Goal: Task Accomplishment & Management: Use online tool/utility

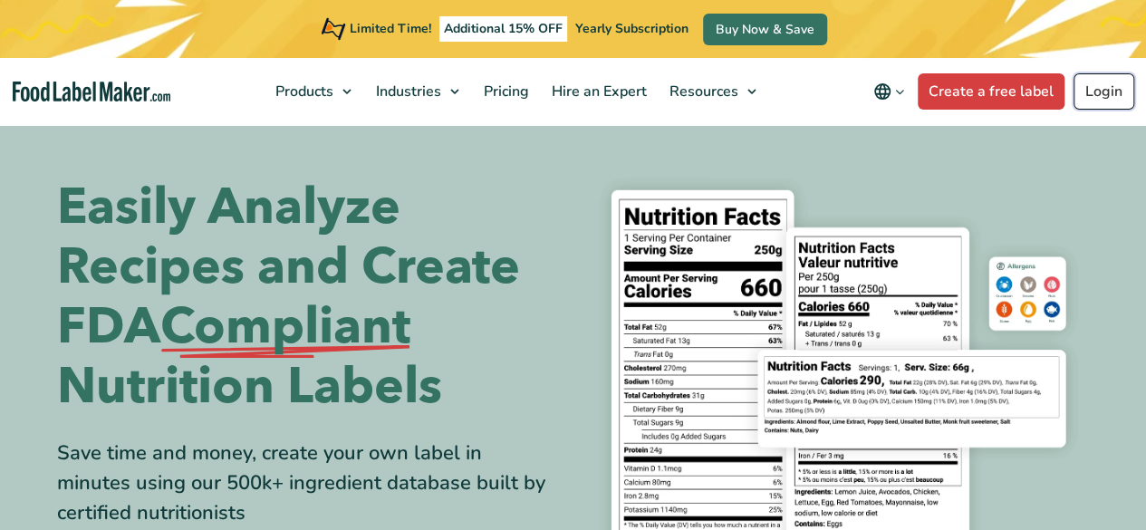
drag, startPoint x: 0, startPoint y: 0, endPoint x: 1110, endPoint y: 103, distance: 1115.2
click at [1110, 103] on link "Login" at bounding box center [1103, 91] width 61 height 36
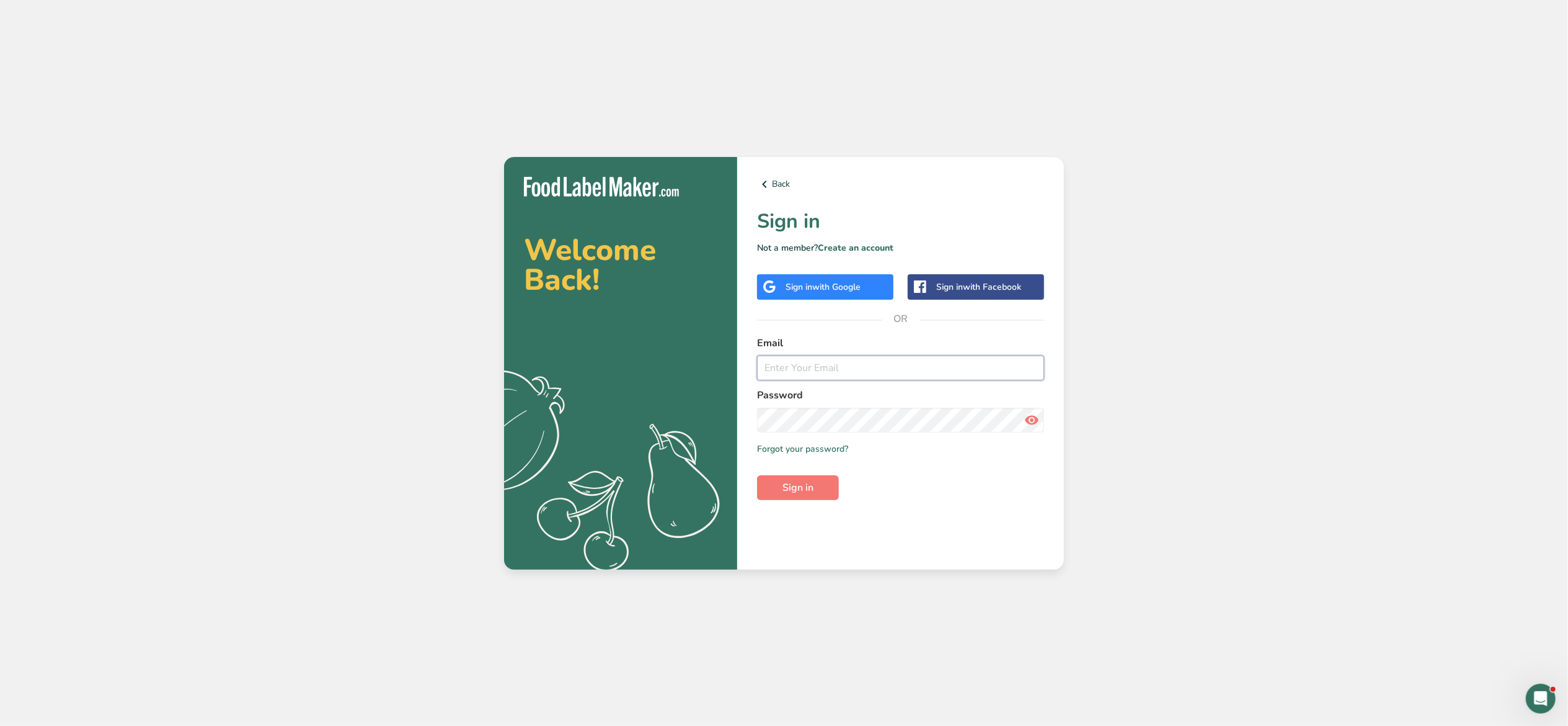
click at [879, 362] on input "email" at bounding box center [900, 368] width 287 height 25
type input "[EMAIL_ADDRESS][DOMAIN_NAME]"
click at [757, 475] on button "Sign in" at bounding box center [798, 488] width 82 height 25
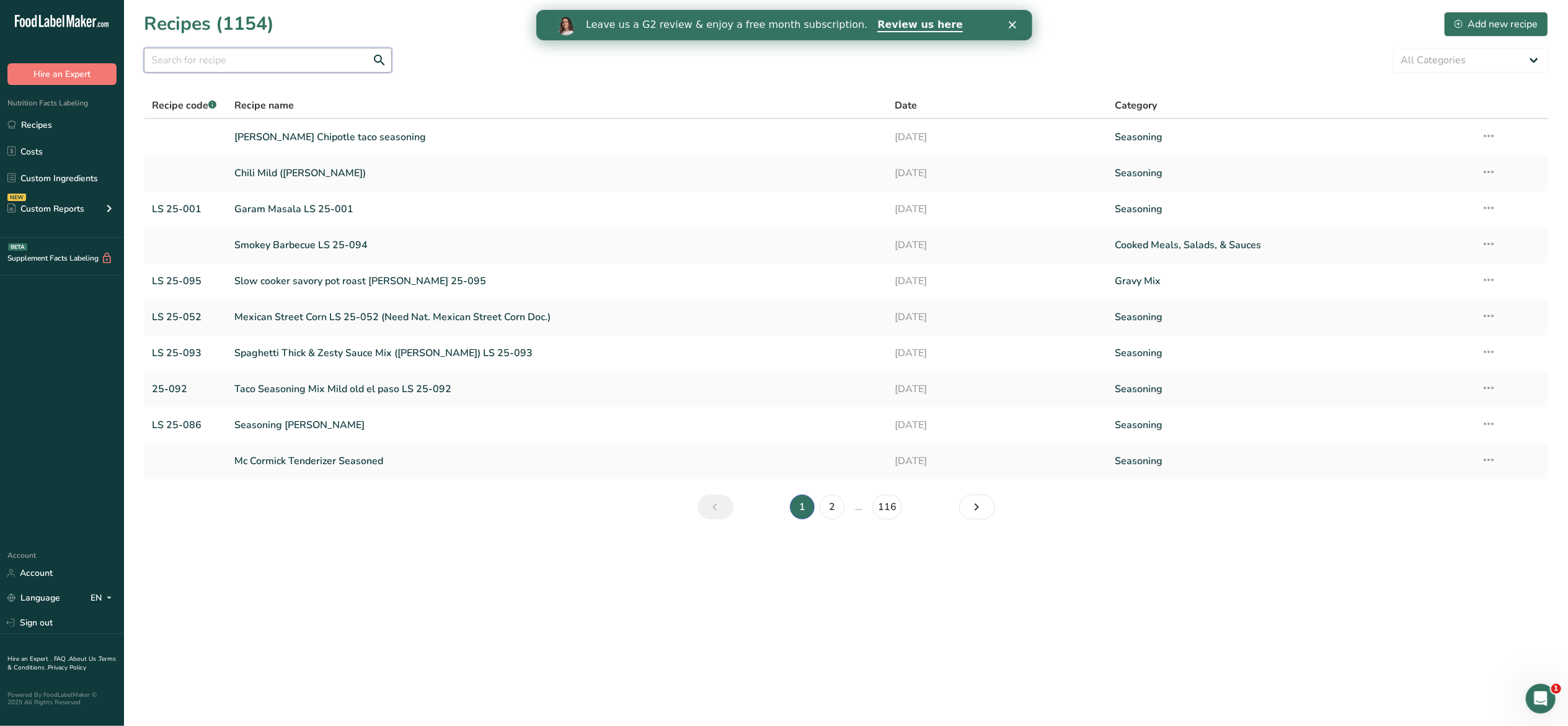
click at [227, 64] on input "text" at bounding box center [268, 60] width 248 height 25
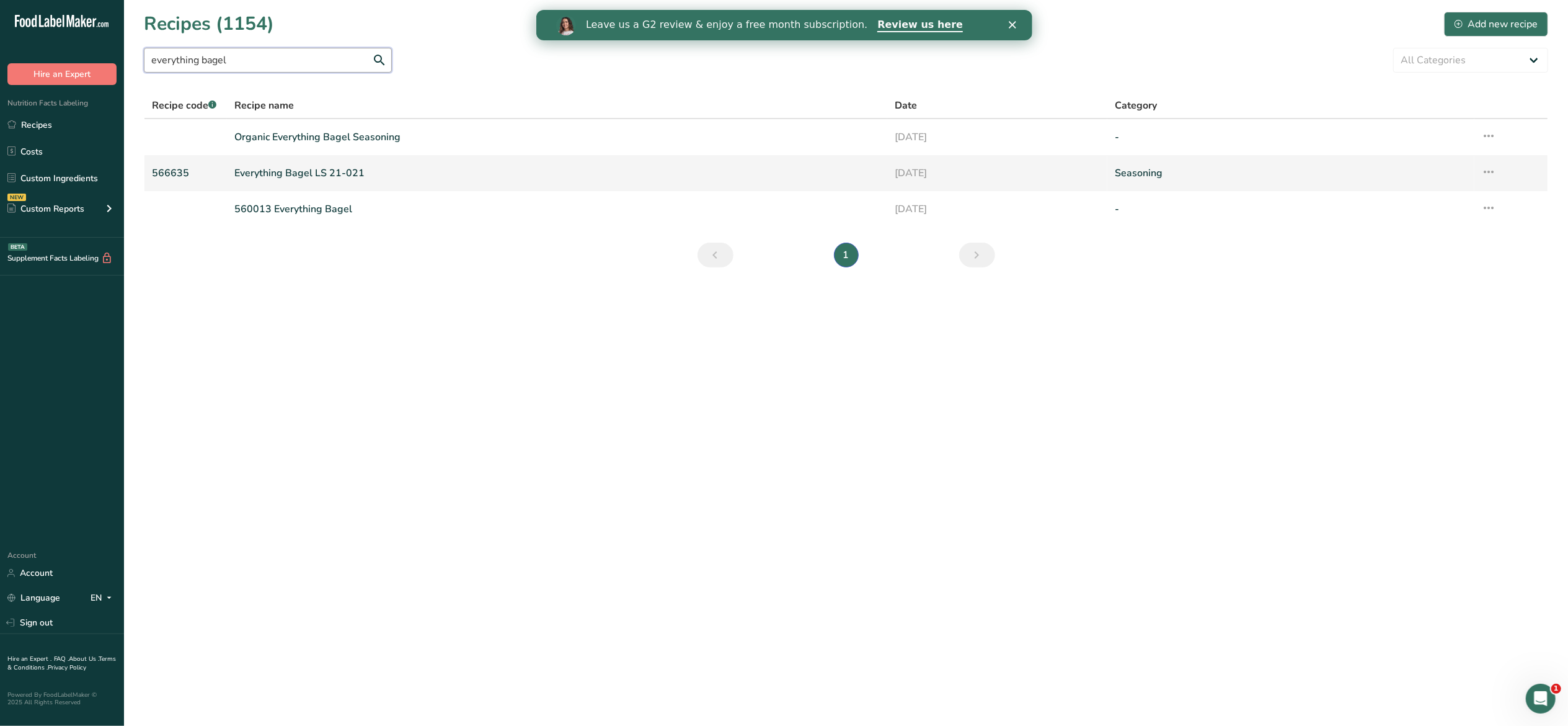
type input "everything bagel"
click at [321, 165] on link "Everything Bagel LS 21-021" at bounding box center [557, 173] width 646 height 26
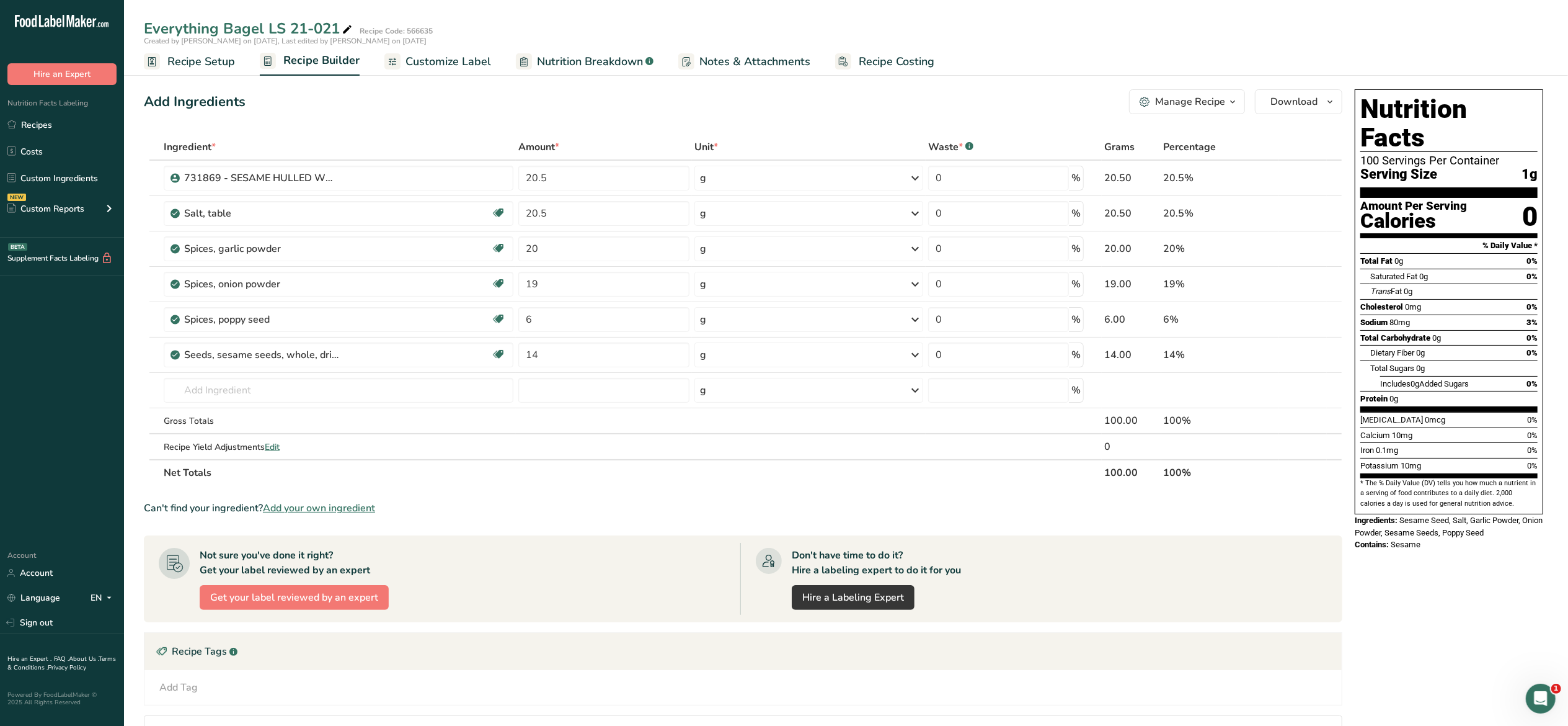
click at [208, 60] on span "Recipe Setup" at bounding box center [201, 62] width 68 height 16
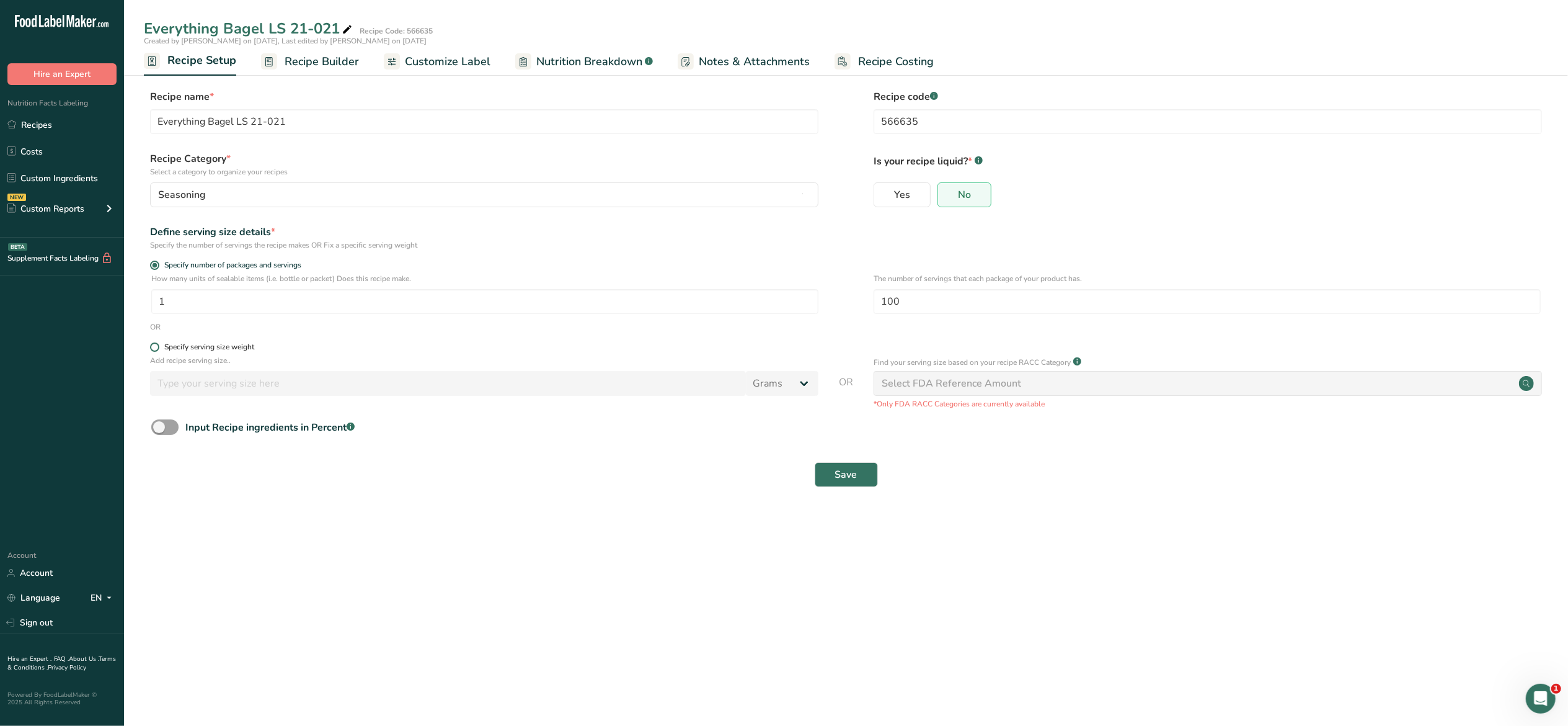
click at [160, 347] on span "Specify serving size weight" at bounding box center [207, 347] width 95 height 10
click at [158, 347] on input "Specify serving size weight" at bounding box center [154, 347] width 8 height 8
radio input "true"
radio input "false"
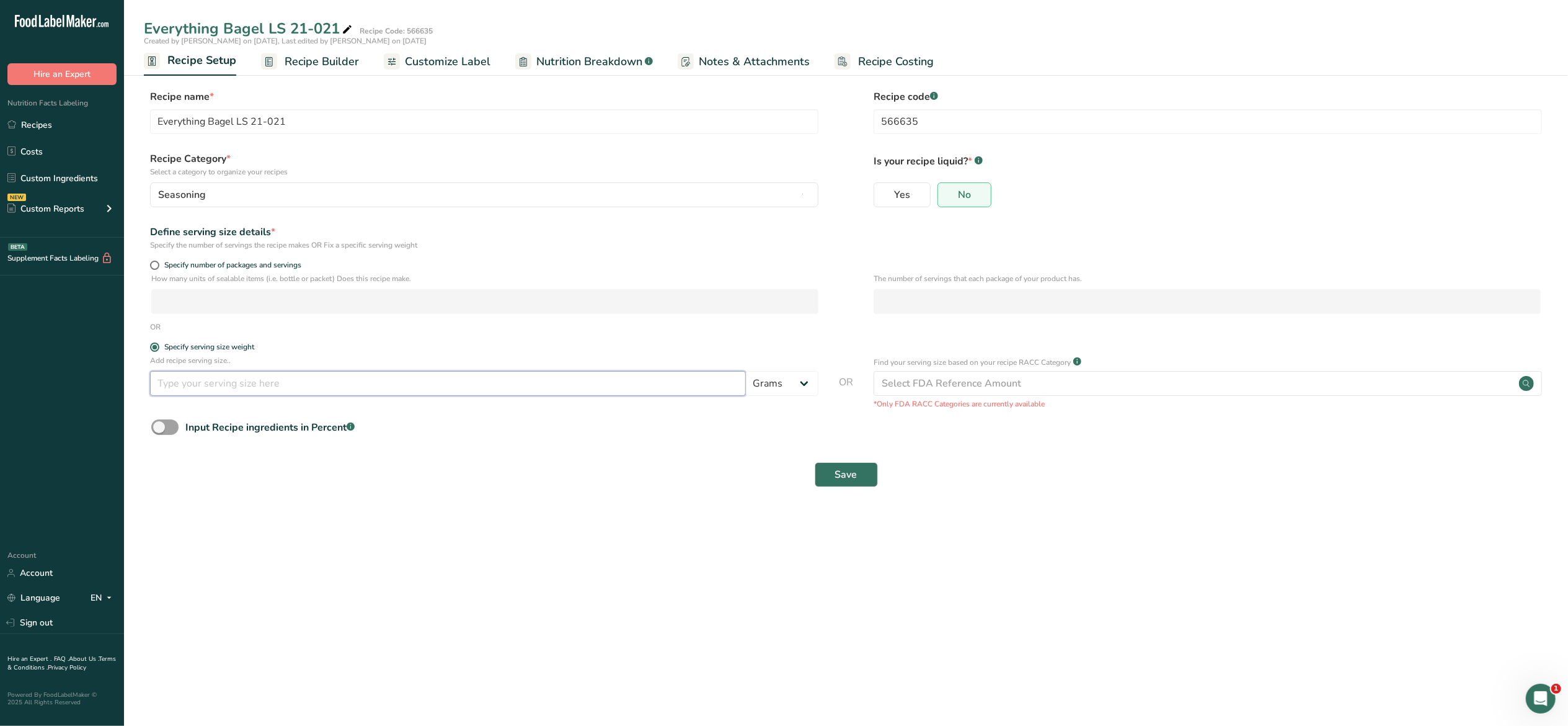
click at [260, 381] on input "number" at bounding box center [448, 384] width 596 height 25
type input "1.5"
click at [844, 473] on span "Save" at bounding box center [846, 475] width 23 height 15
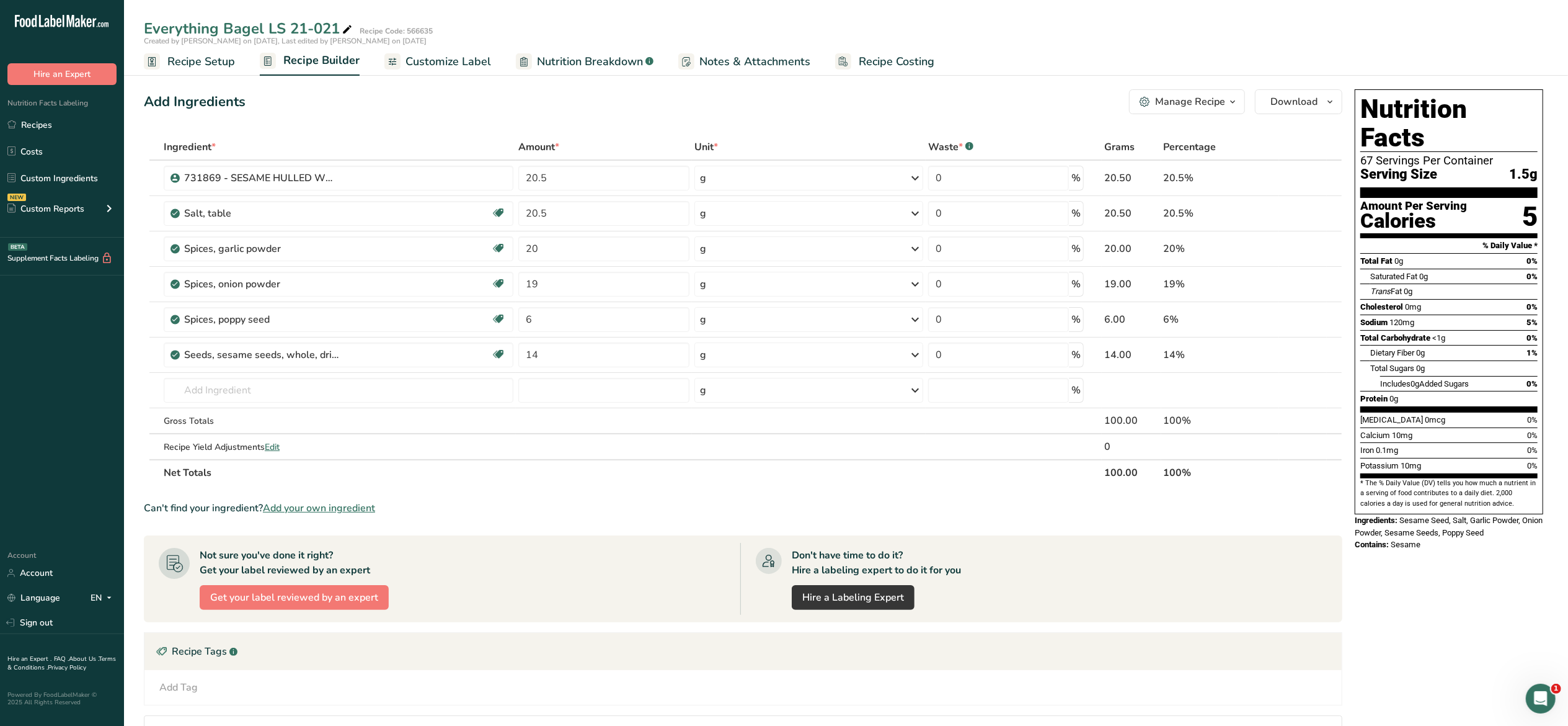
click at [457, 68] on span "Customize Label" at bounding box center [448, 62] width 86 height 16
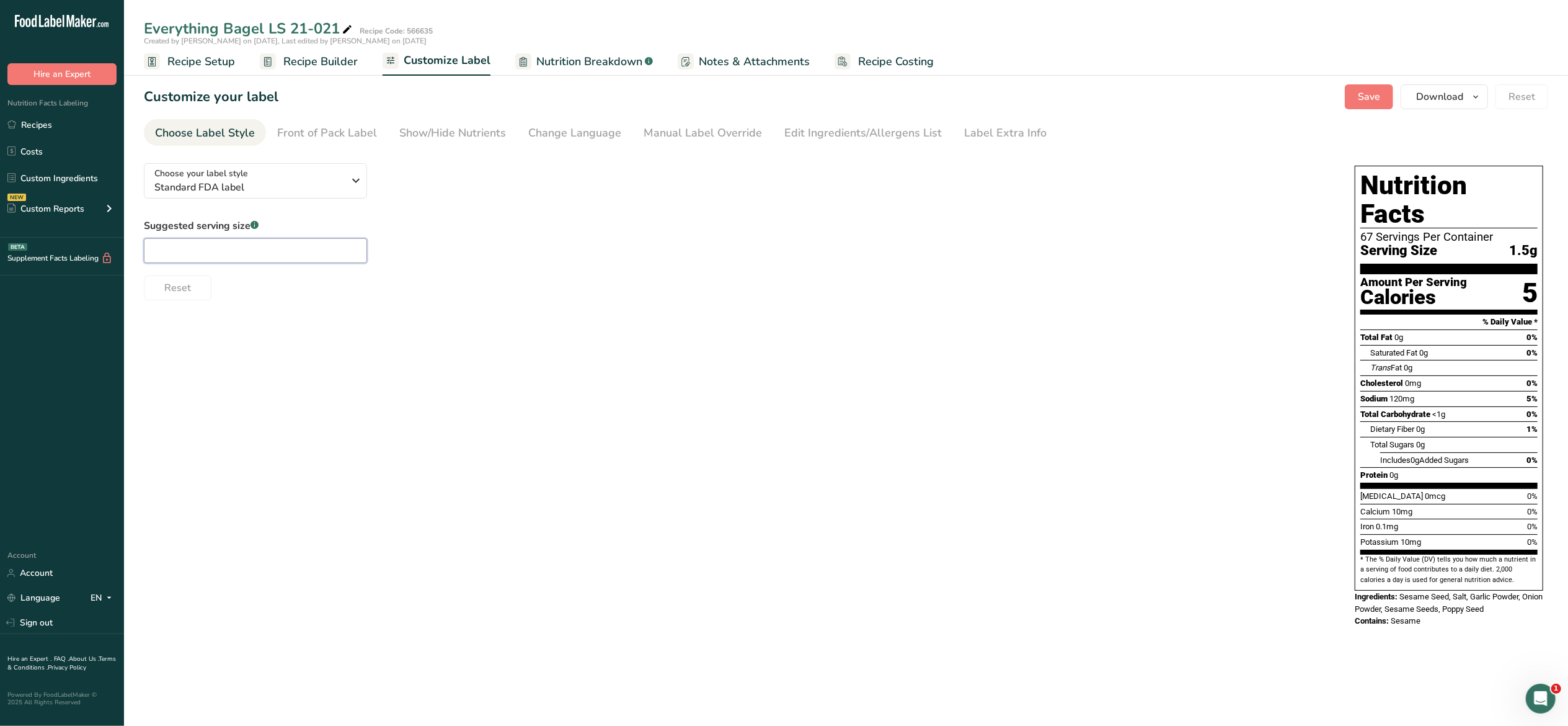
click at [301, 253] on input "text" at bounding box center [255, 251] width 223 height 25
type input "1/4 tsp"
click at [402, 292] on div "Reset" at bounding box center [737, 285] width 1187 height 29
click at [1374, 98] on span "Save" at bounding box center [1369, 97] width 23 height 15
click at [355, 181] on icon "button" at bounding box center [356, 180] width 15 height 23
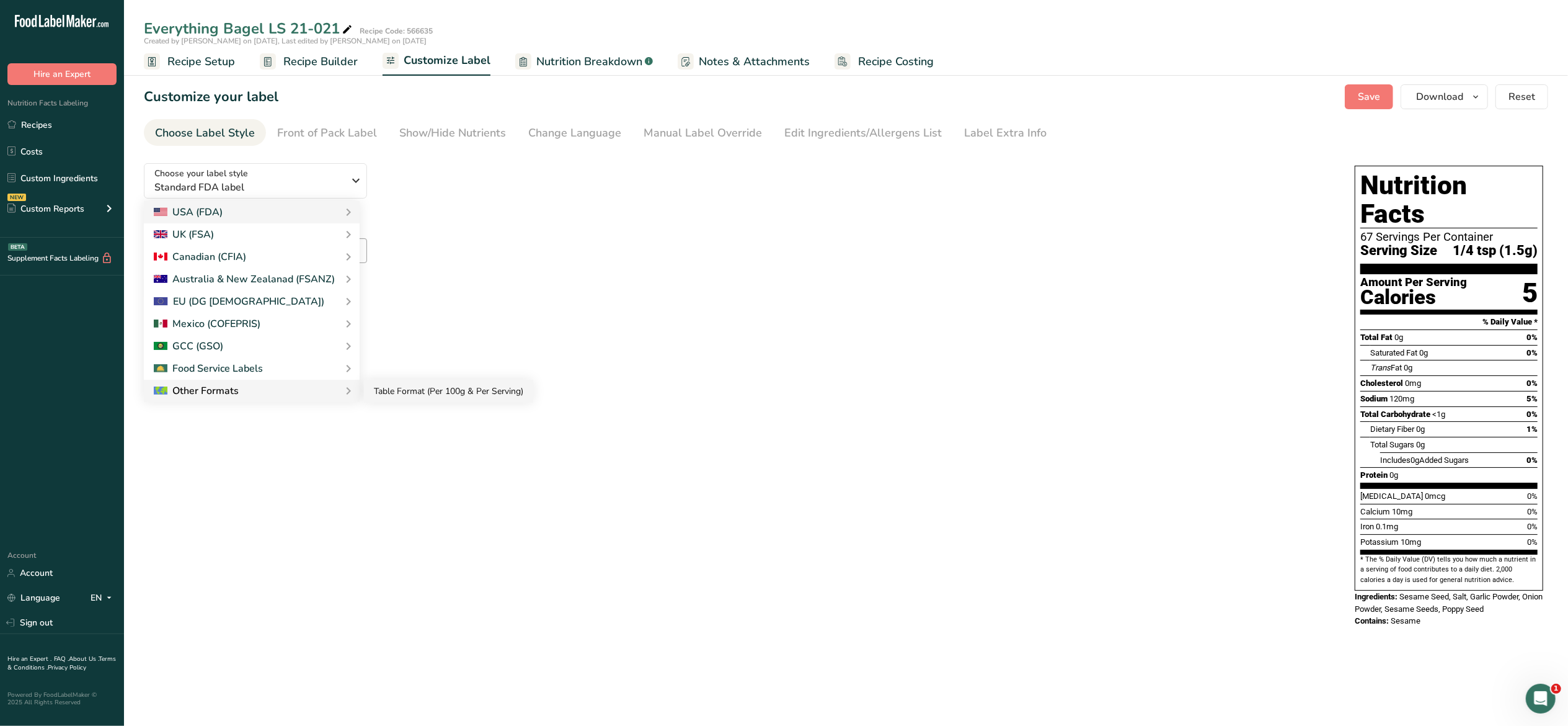
click at [383, 391] on link "Table Format (Per 100g & Per Serving)" at bounding box center [448, 391] width 169 height 23
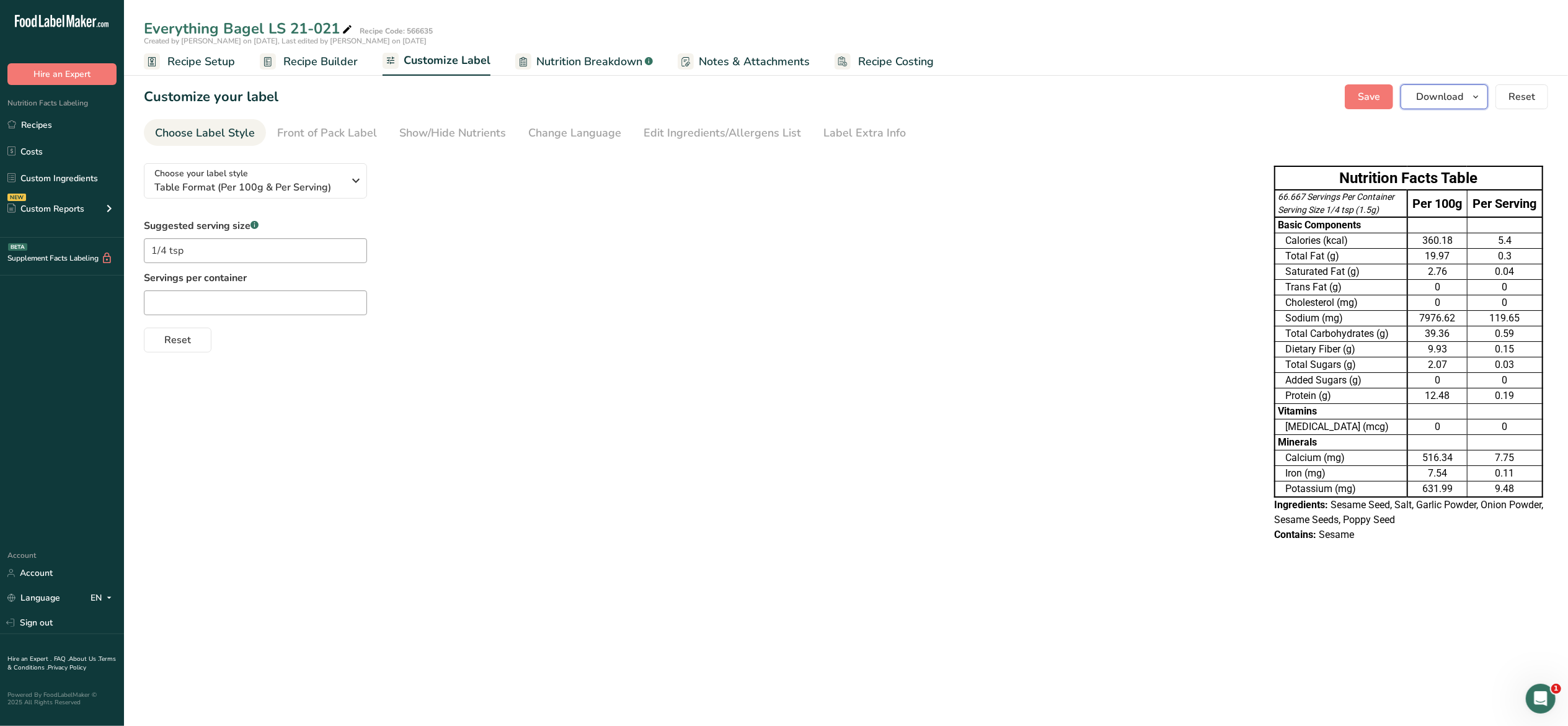
click at [1478, 99] on icon "button" at bounding box center [1476, 97] width 10 height 16
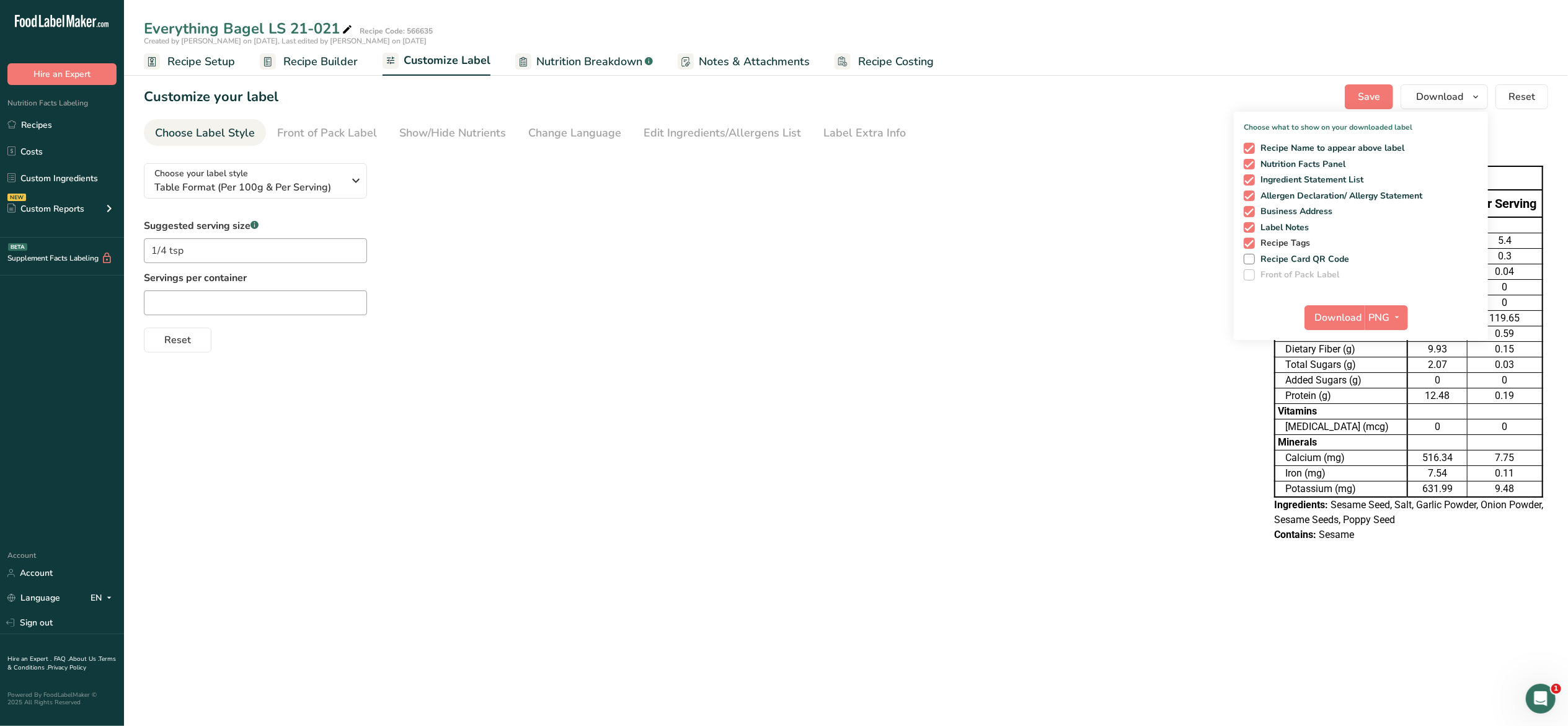
click at [1298, 238] on span "Recipe Tags" at bounding box center [1283, 243] width 56 height 11
click at [1252, 239] on input "Recipe Tags" at bounding box center [1248, 243] width 8 height 8
checkbox input "false"
click at [1298, 225] on span "Label Notes" at bounding box center [1282, 227] width 55 height 11
click at [1252, 225] on input "Label Notes" at bounding box center [1248, 227] width 8 height 8
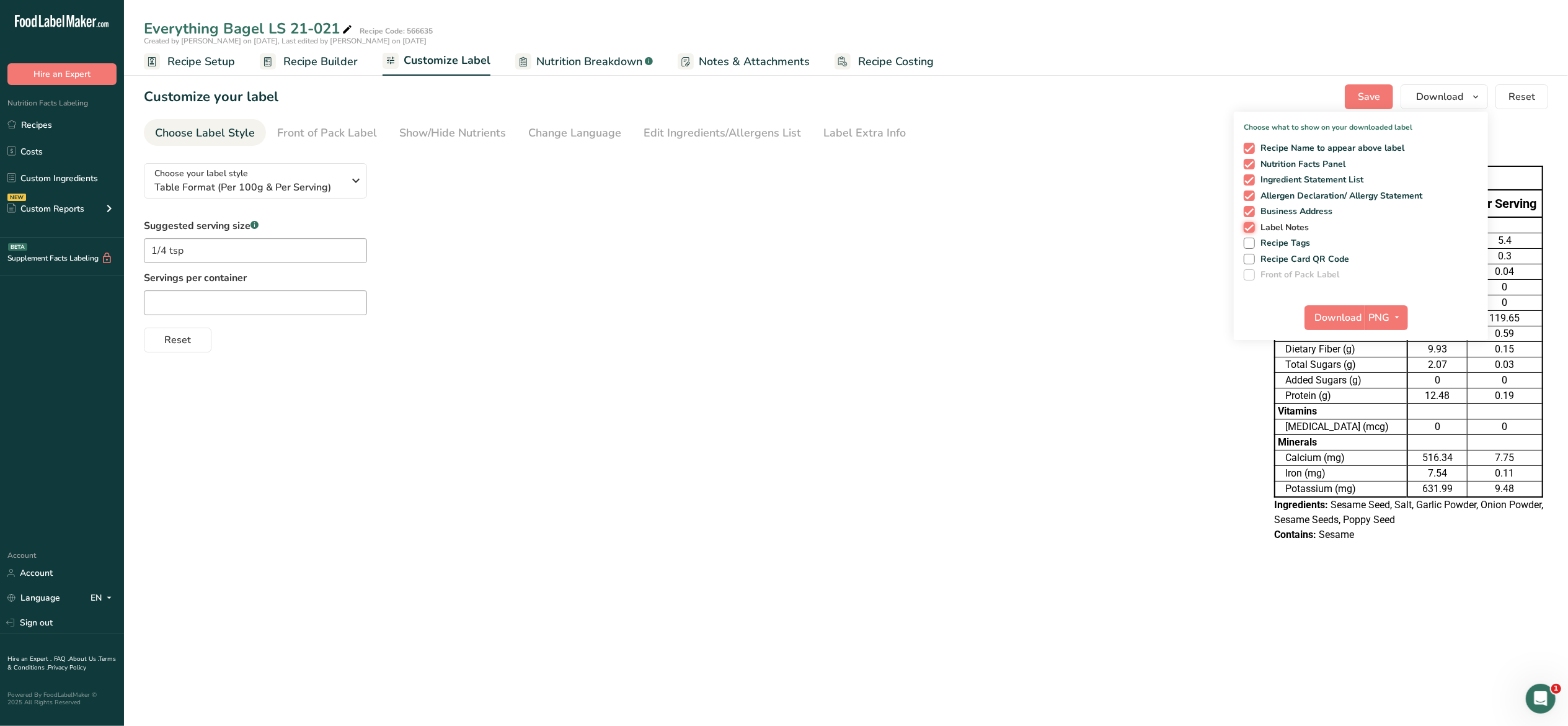
checkbox input "false"
click at [1305, 212] on span "Business Address" at bounding box center [1294, 212] width 78 height 11
click at [1252, 212] on input "Business Address" at bounding box center [1248, 212] width 8 height 8
checkbox input "false"
click at [1316, 192] on span "Allergen Declaration/ Allergy Statement" at bounding box center [1339, 196] width 168 height 11
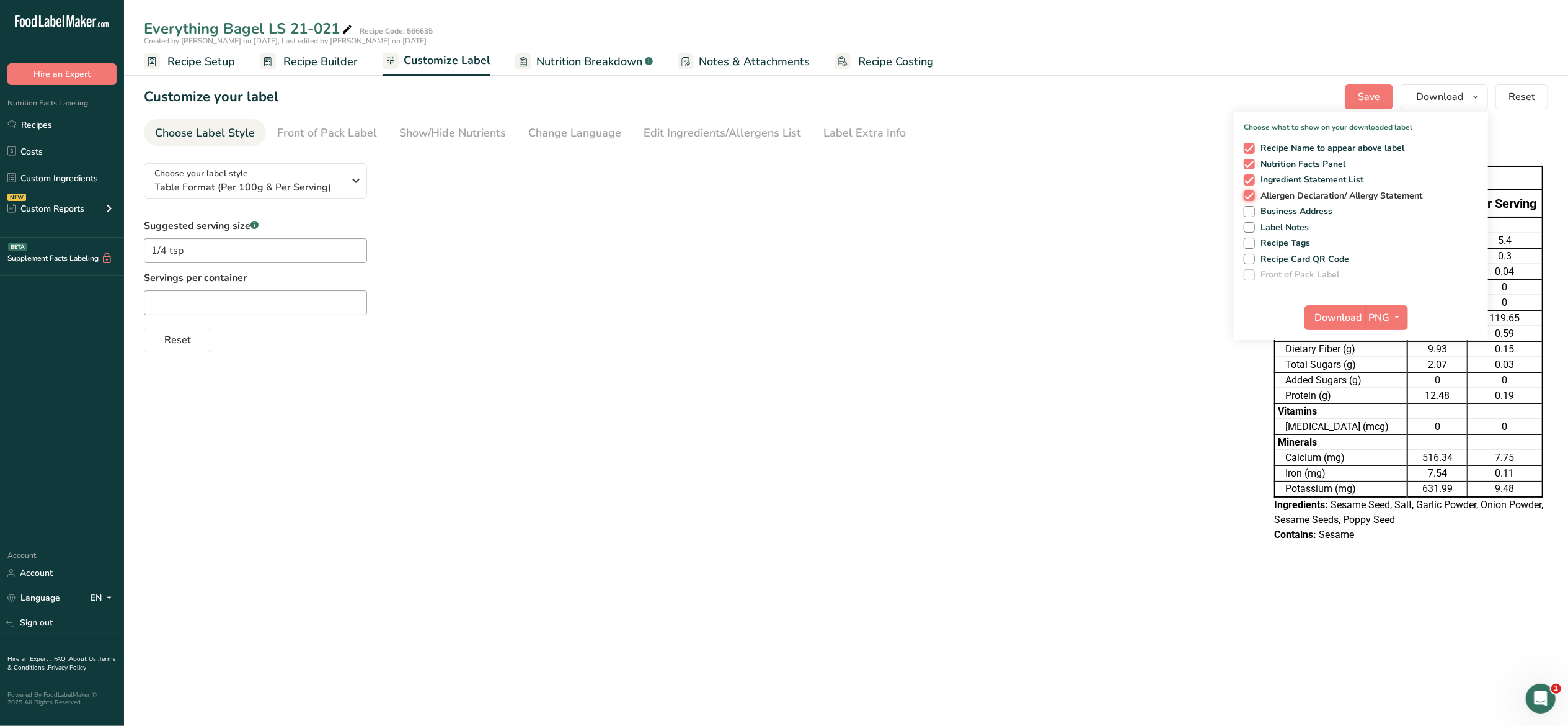
click at [1252, 192] on input "Allergen Declaration/ Allergy Statement" at bounding box center [1248, 196] width 8 height 8
checkbox input "false"
click at [1328, 176] on span "Ingredient Statement List" at bounding box center [1309, 179] width 109 height 11
click at [1252, 176] on input "Ingredient Statement List" at bounding box center [1248, 179] width 8 height 8
checkbox input "false"
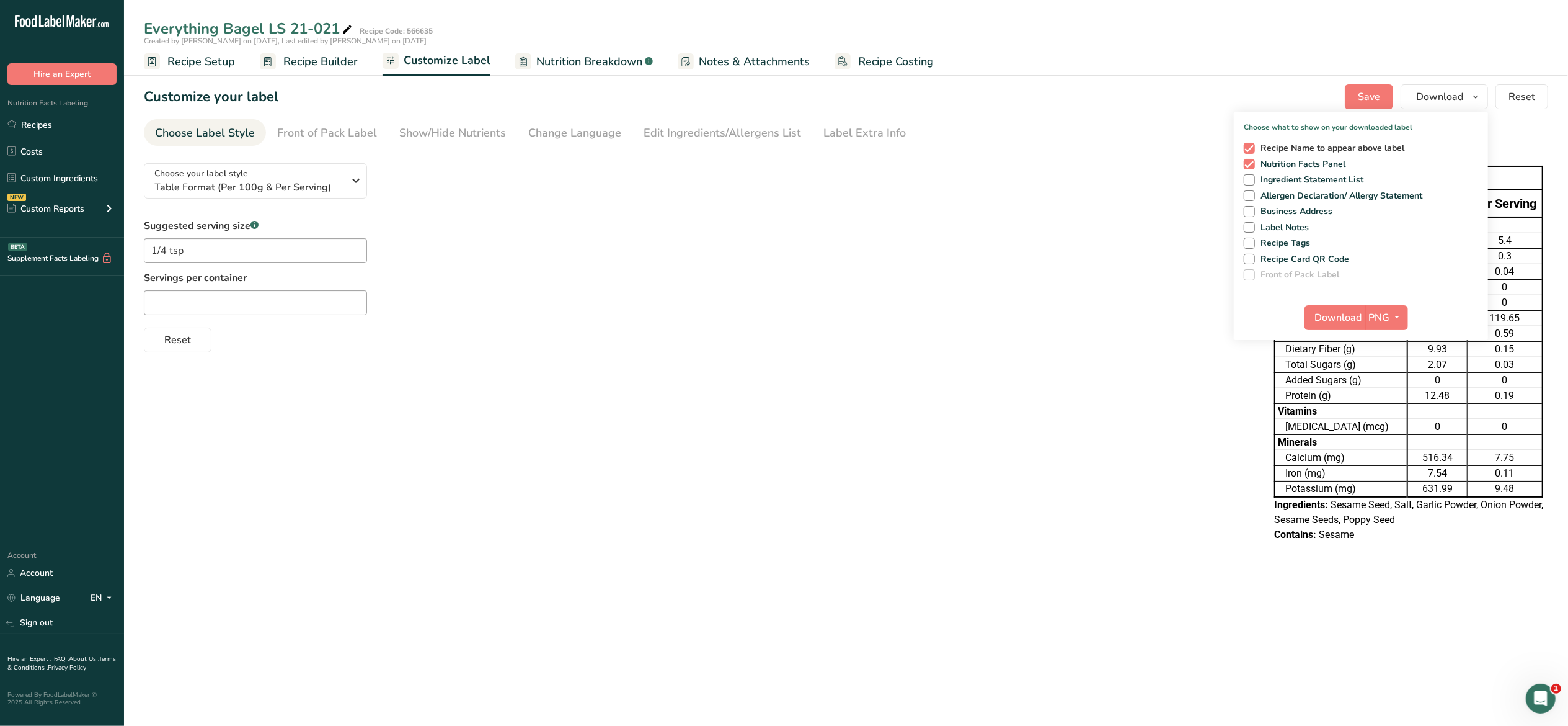
click at [1345, 145] on span "Recipe Name to appear above label" at bounding box center [1330, 148] width 150 height 11
click at [1252, 145] on input "Recipe Name to appear above label" at bounding box center [1248, 148] width 8 height 8
checkbox input "false"
click at [1393, 315] on icon "button" at bounding box center [1398, 317] width 10 height 16
click at [1387, 405] on link "PDF" at bounding box center [1389, 404] width 40 height 21
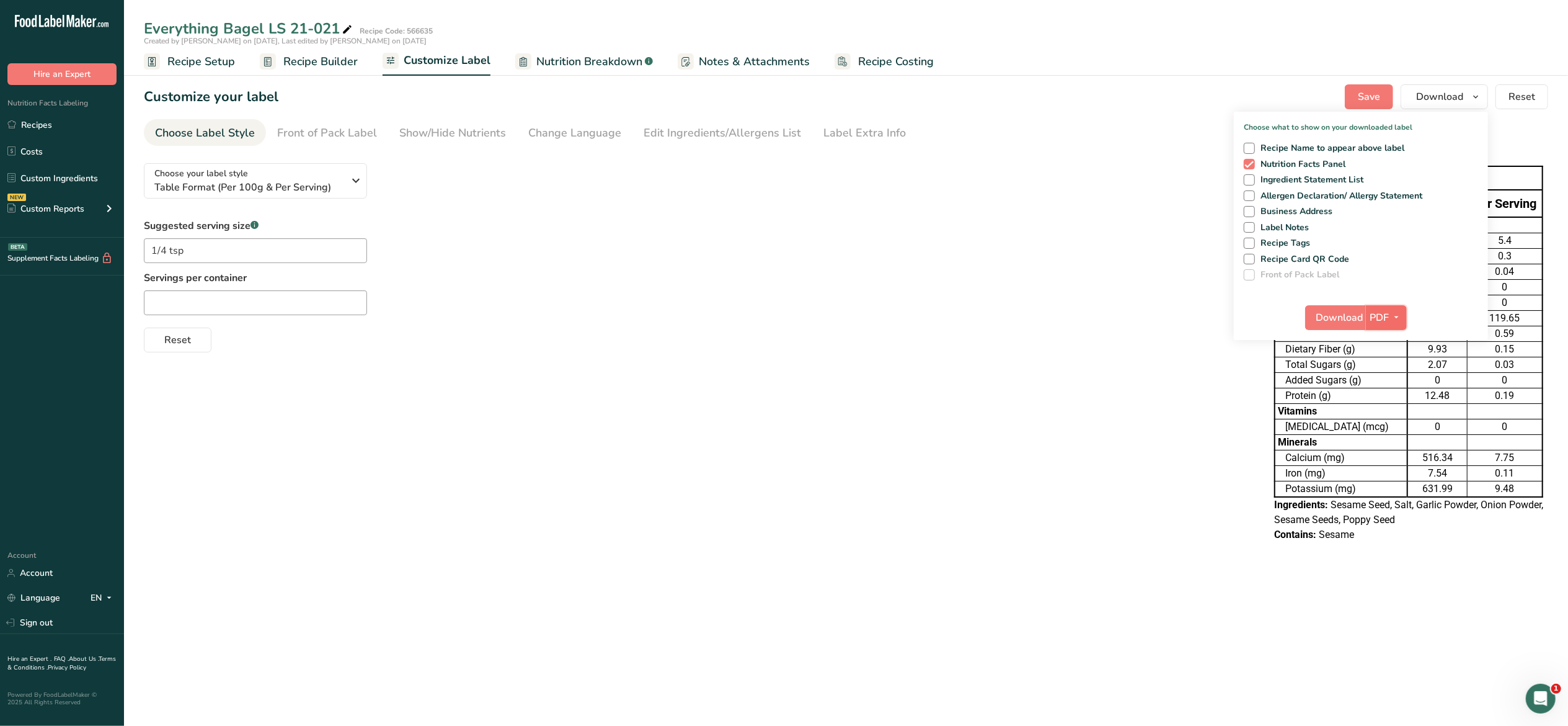
click at [1382, 317] on span "PDF" at bounding box center [1380, 318] width 19 height 15
click at [1345, 310] on span "Download" at bounding box center [1339, 318] width 47 height 15
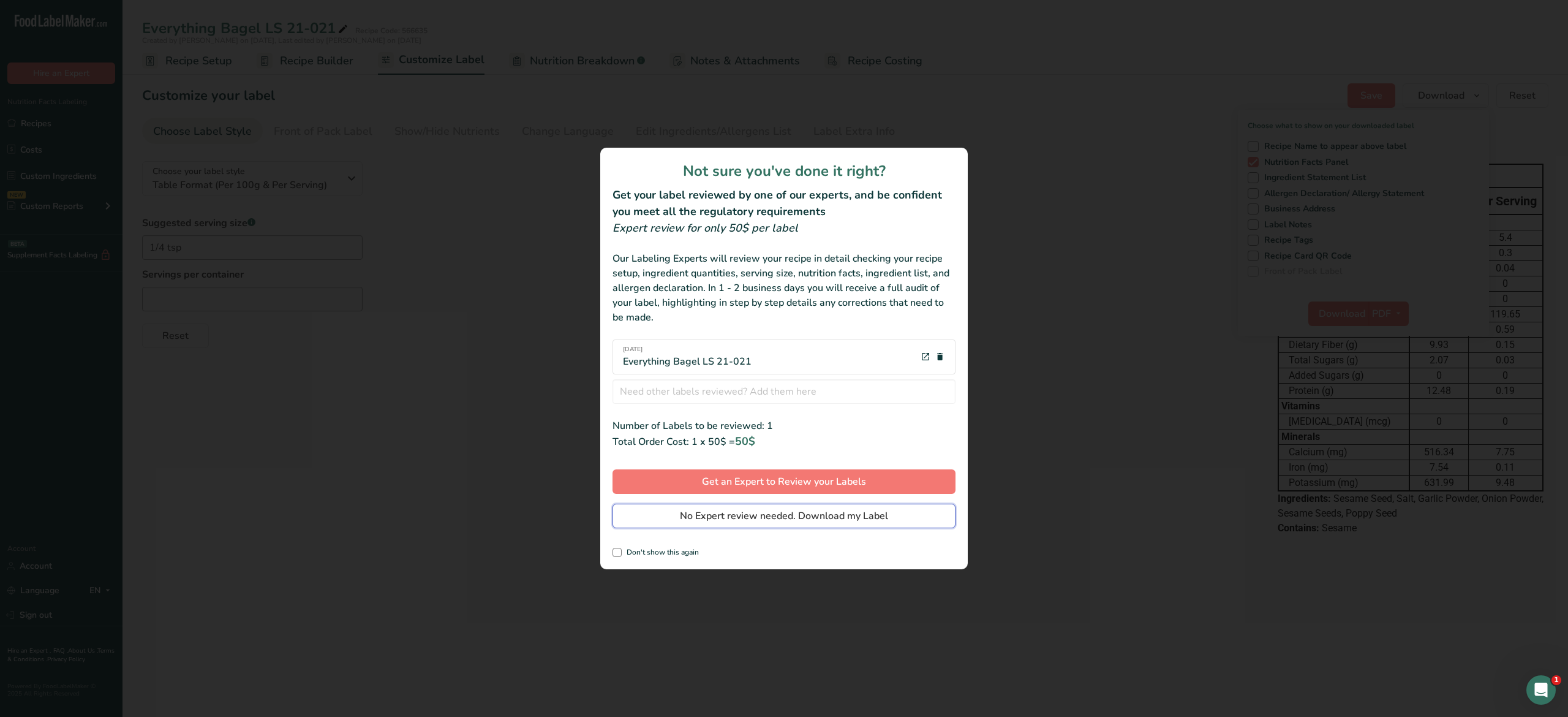
click at [815, 511] on span "No Expert review needed. Download my Label" at bounding box center [784, 516] width 208 height 15
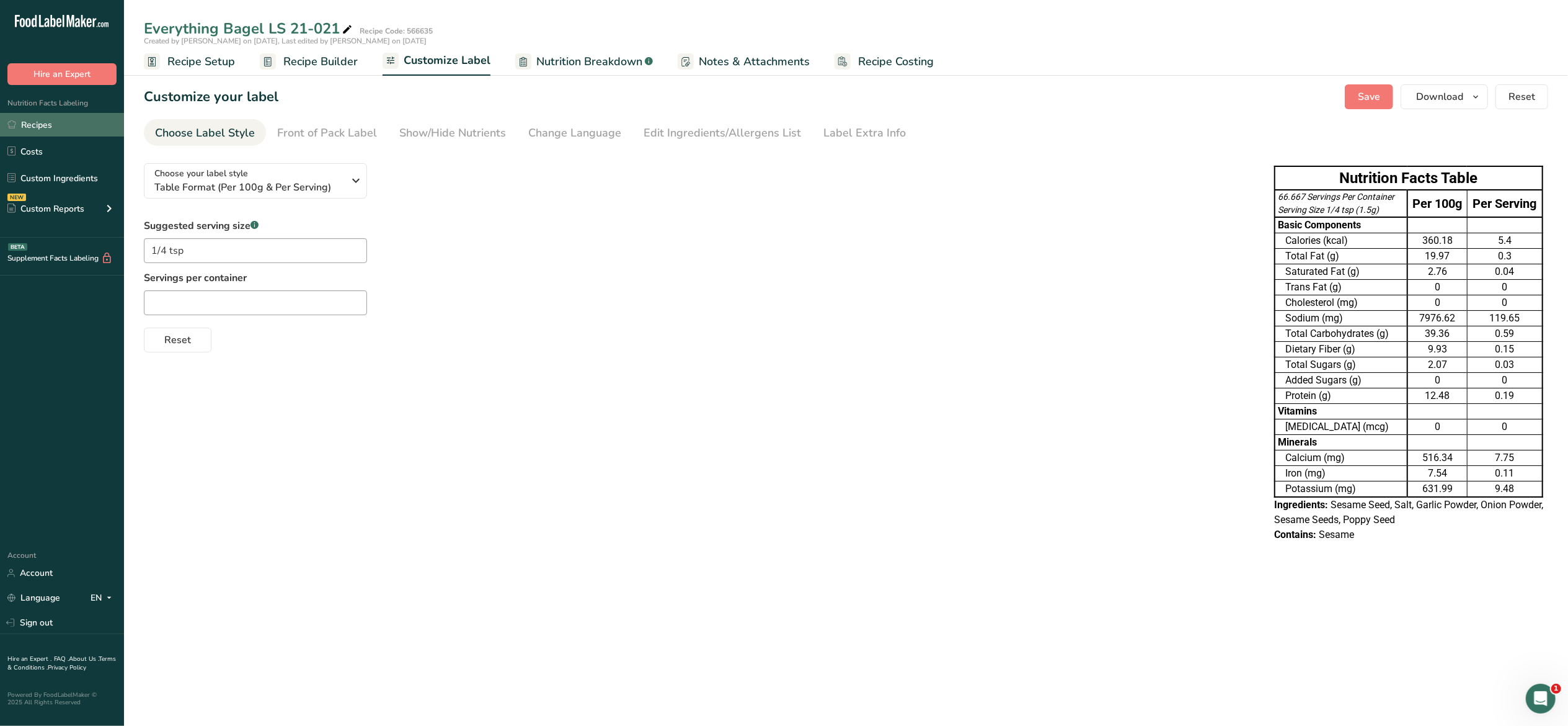
click at [32, 123] on link "Recipes" at bounding box center [62, 125] width 124 height 23
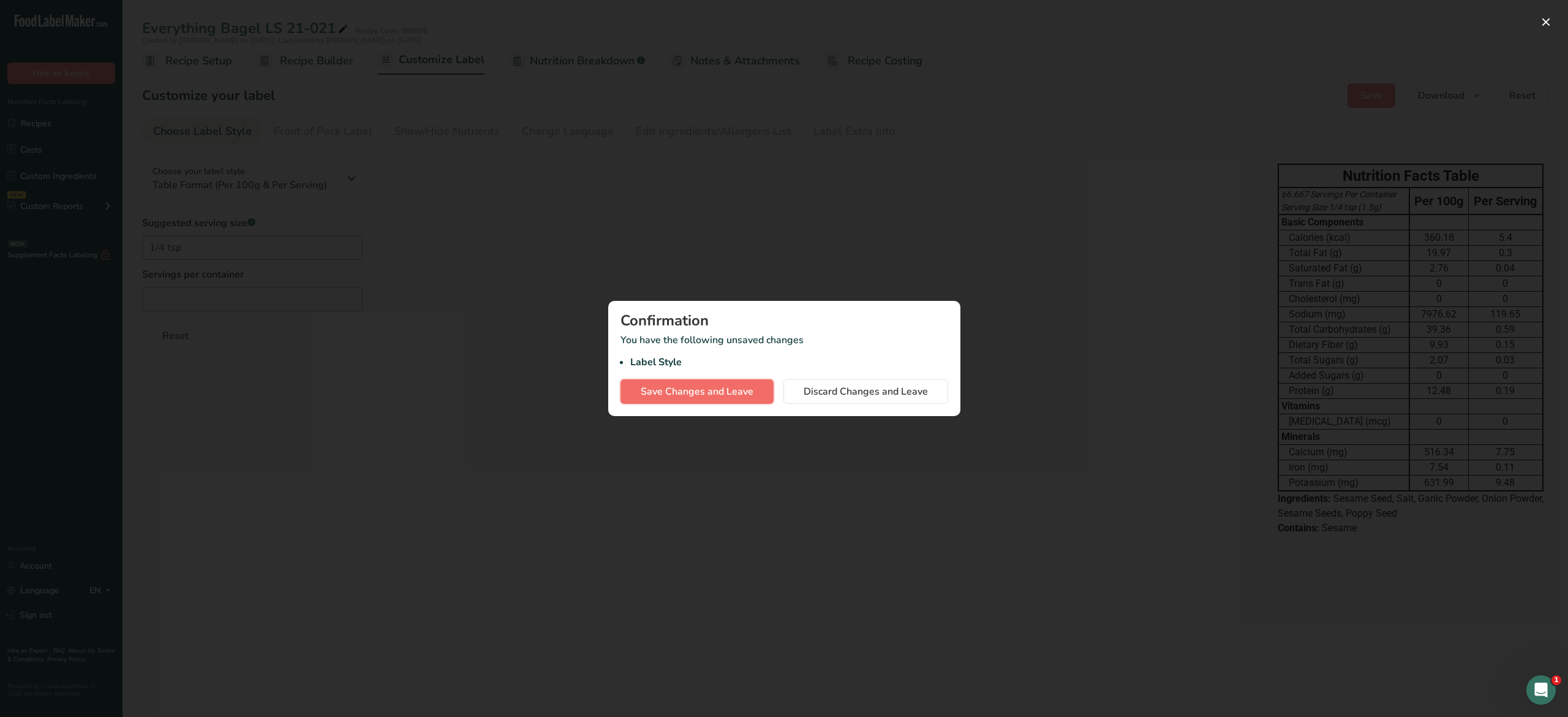
click at [757, 390] on button "Save Changes and Leave" at bounding box center [696, 392] width 153 height 24
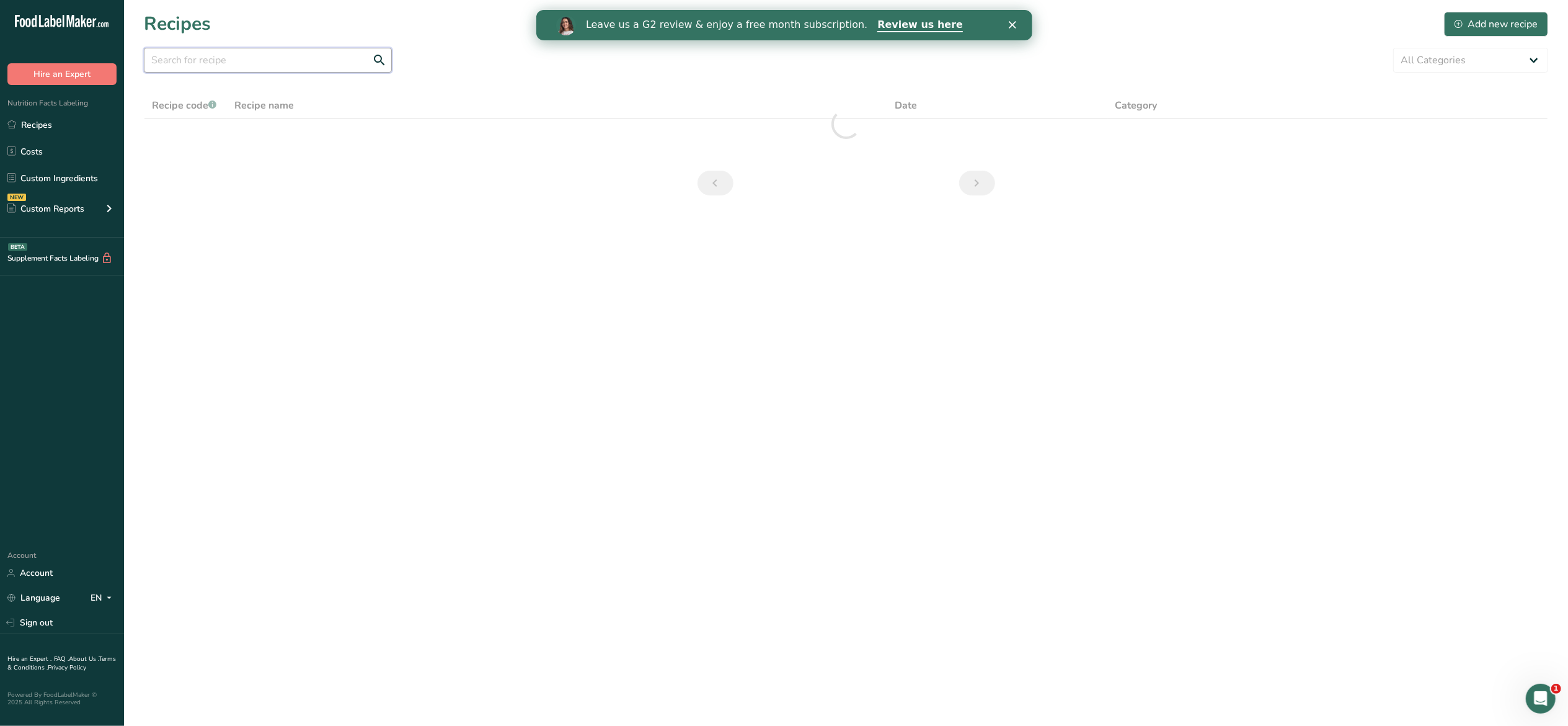
click at [325, 62] on input "text" at bounding box center [268, 60] width 248 height 25
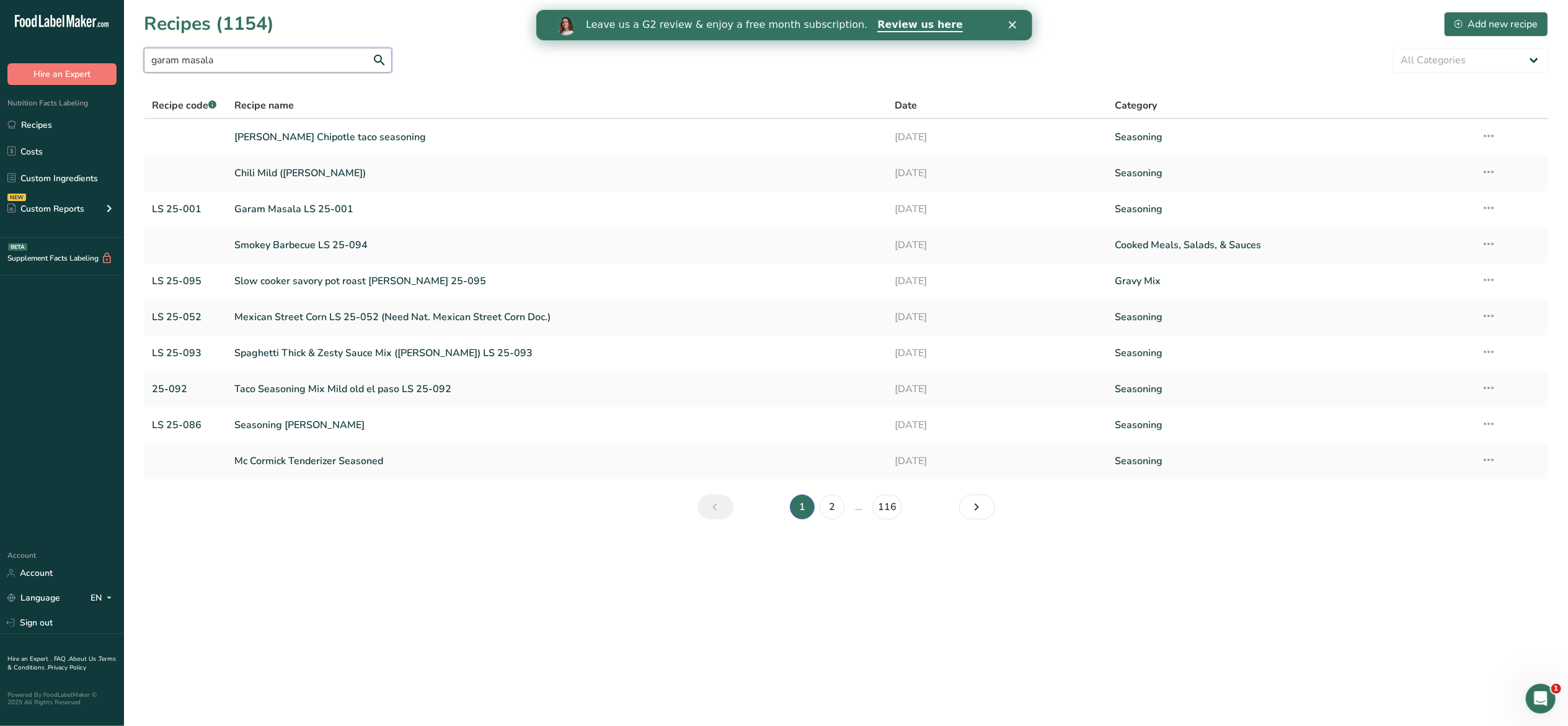
type input "garam masala"
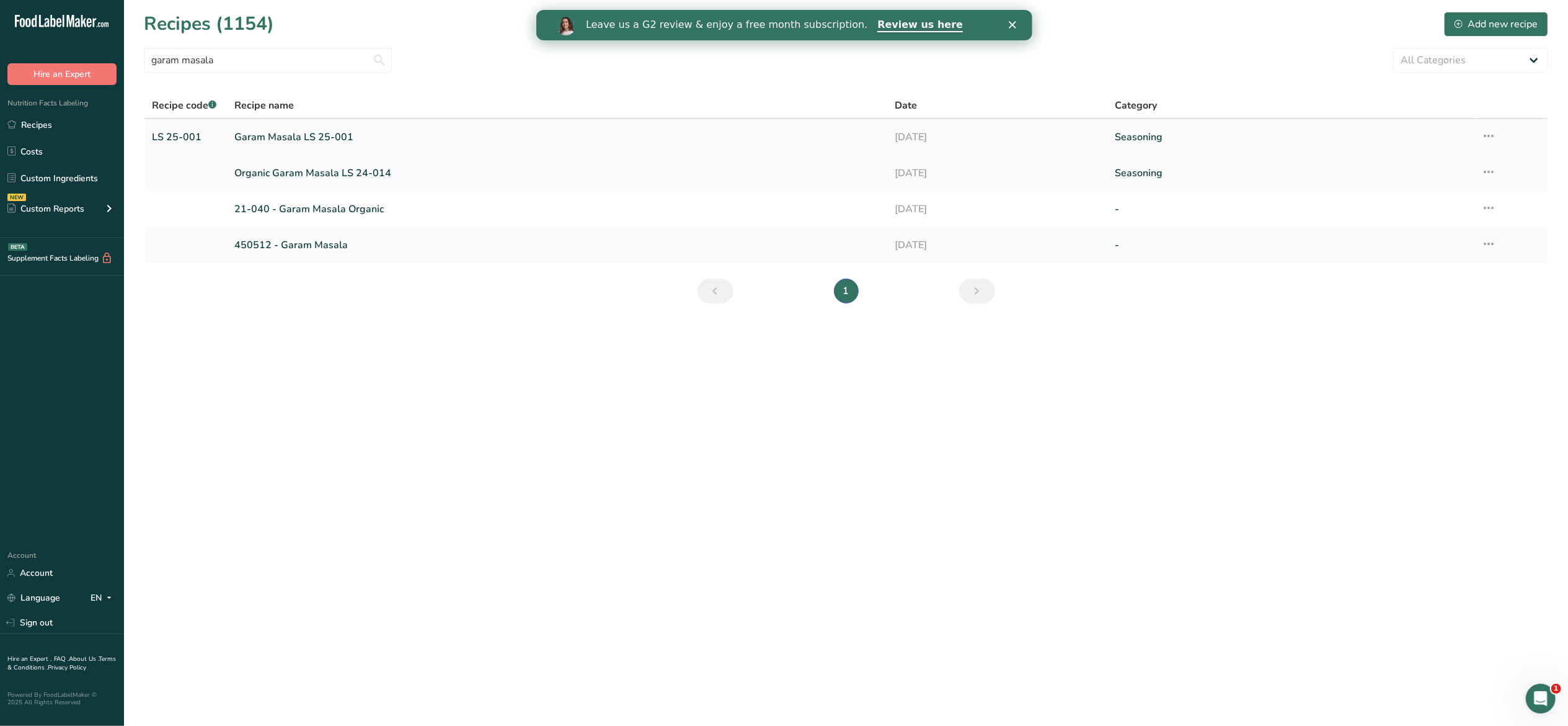
click at [303, 132] on link "Garam Masala LS 25-001" at bounding box center [557, 137] width 646 height 26
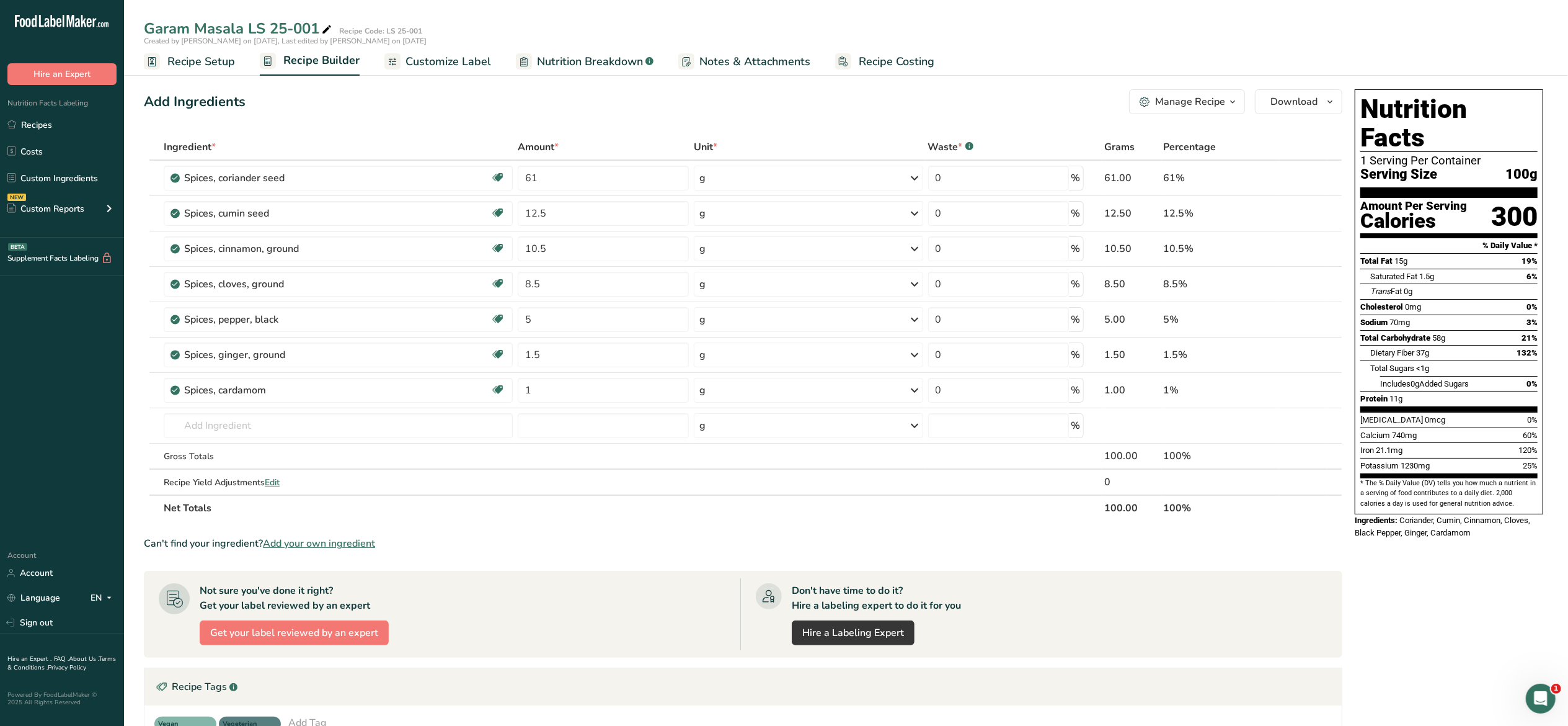
click at [212, 62] on span "Recipe Setup" at bounding box center [201, 62] width 68 height 16
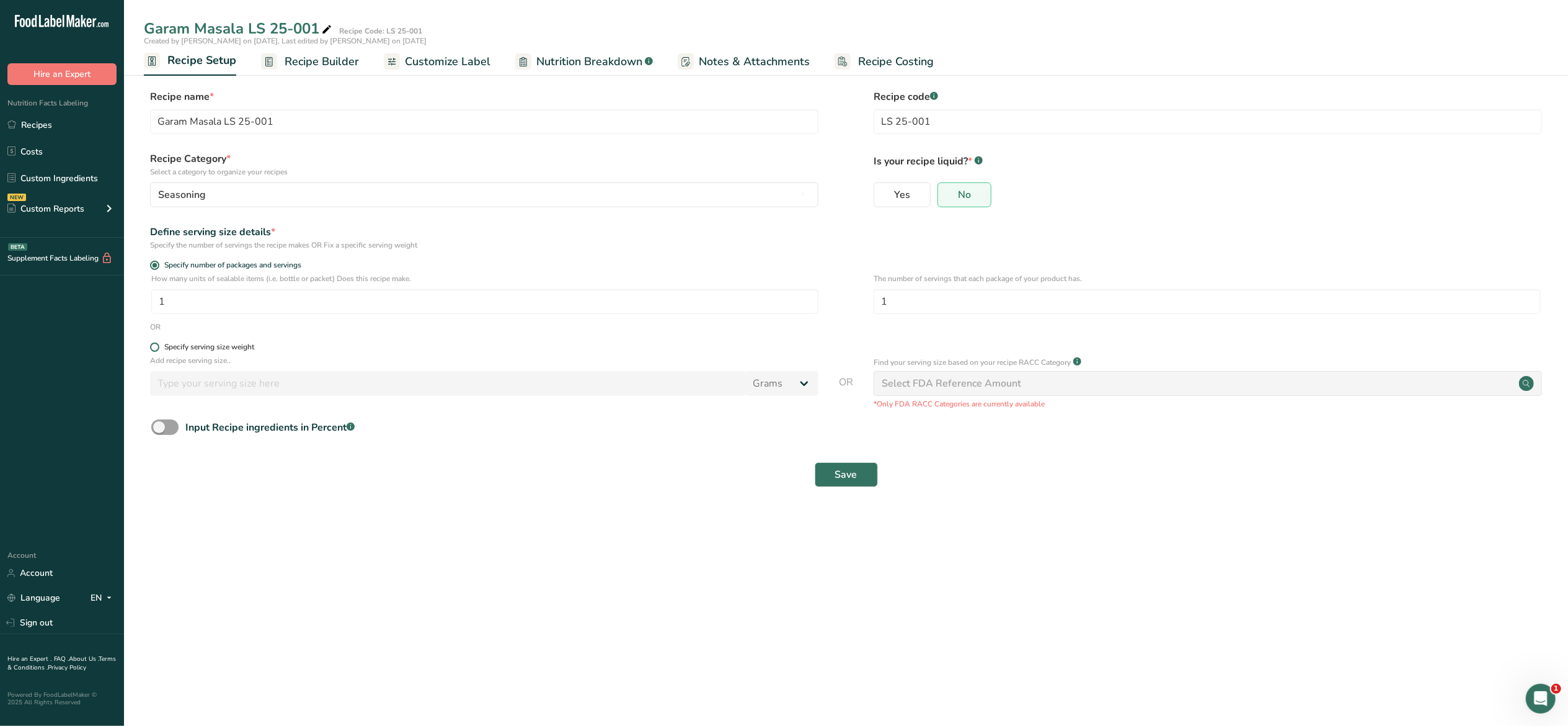
click at [150, 344] on label "Specify serving size weight" at bounding box center [484, 347] width 668 height 10
click at [150, 344] on input "Specify serving size weight" at bounding box center [154, 347] width 8 height 8
radio input "true"
radio input "false"
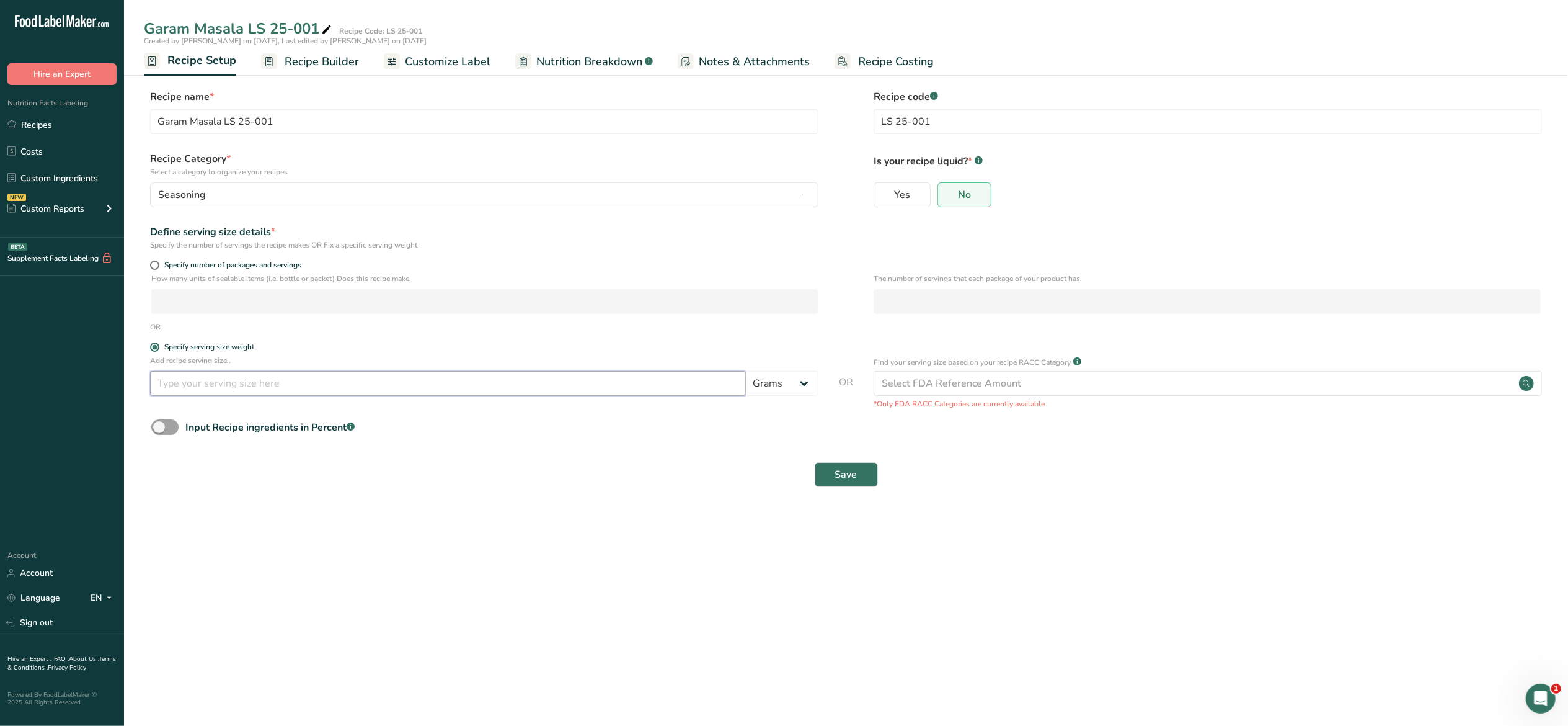
click at [229, 396] on input "number" at bounding box center [448, 384] width 596 height 25
type input "0.8"
click at [815, 462] on button "Save" at bounding box center [846, 475] width 63 height 25
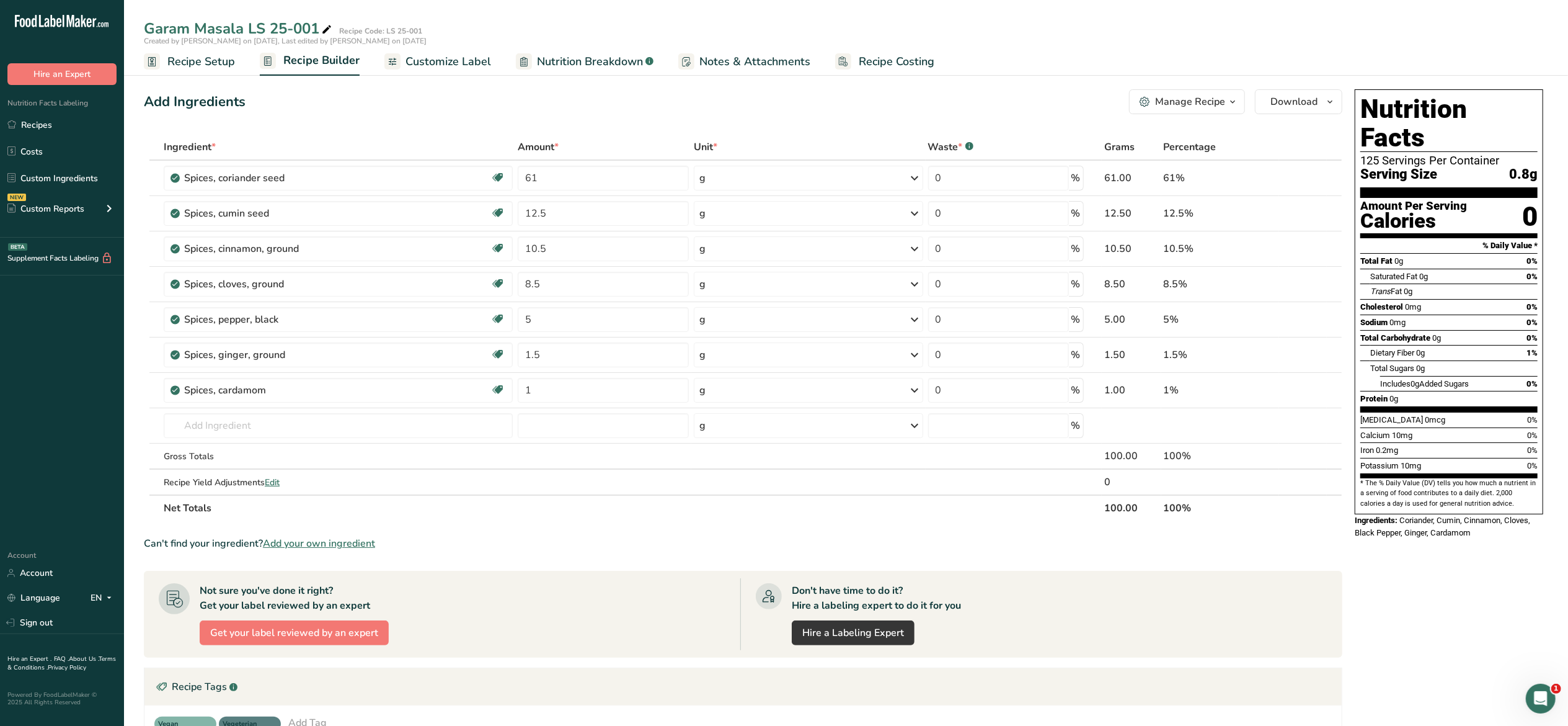
click at [470, 59] on span "Customize Label" at bounding box center [448, 62] width 86 height 16
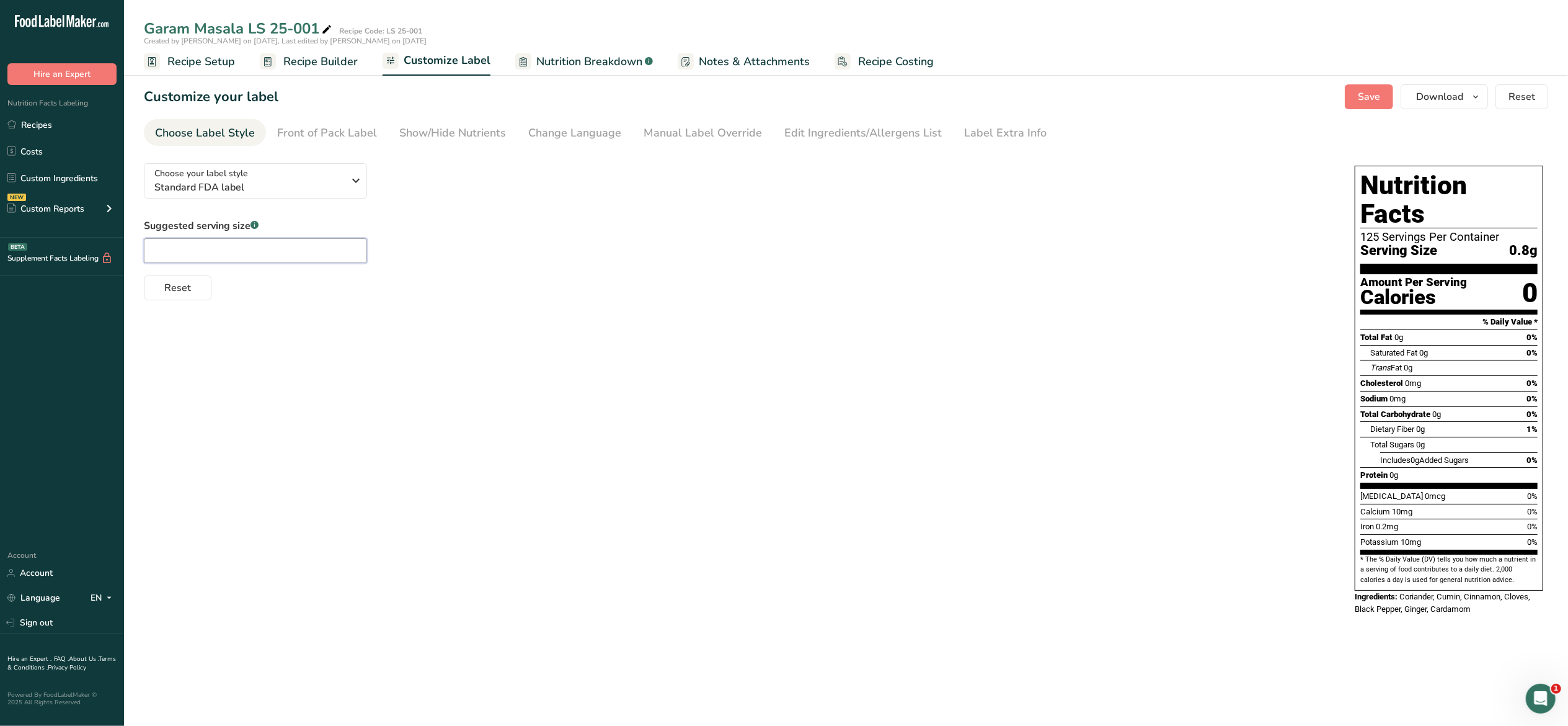
click at [292, 247] on input "text" at bounding box center [255, 251] width 223 height 25
type input "1/4 tsp"
click at [449, 329] on div "Choose your label style Standard FDA label USA (FDA) Standard FDA label Tabular…" at bounding box center [846, 390] width 1404 height 474
click at [357, 186] on icon "button" at bounding box center [356, 180] width 15 height 23
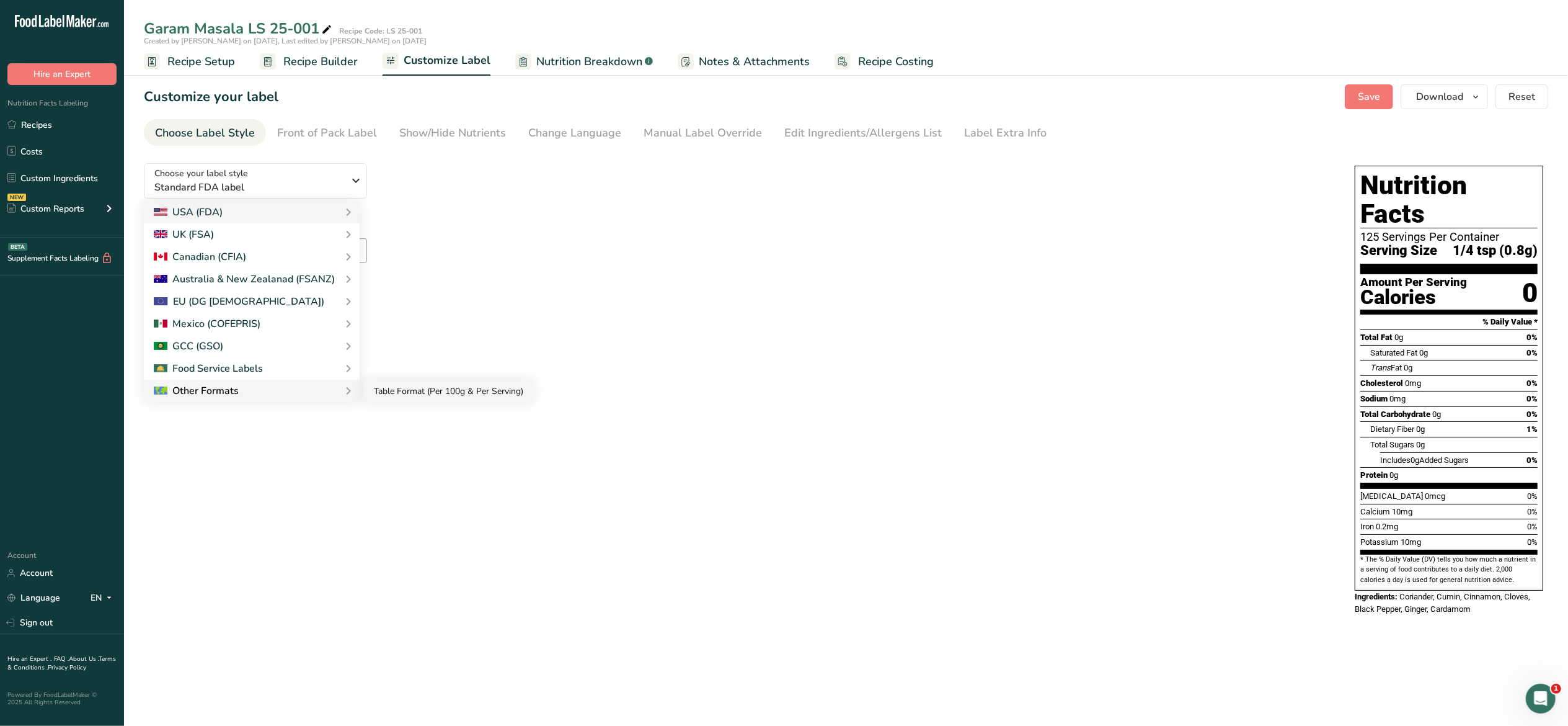
click at [388, 391] on link "Table Format (Per 100g & Per Serving)" at bounding box center [448, 391] width 169 height 23
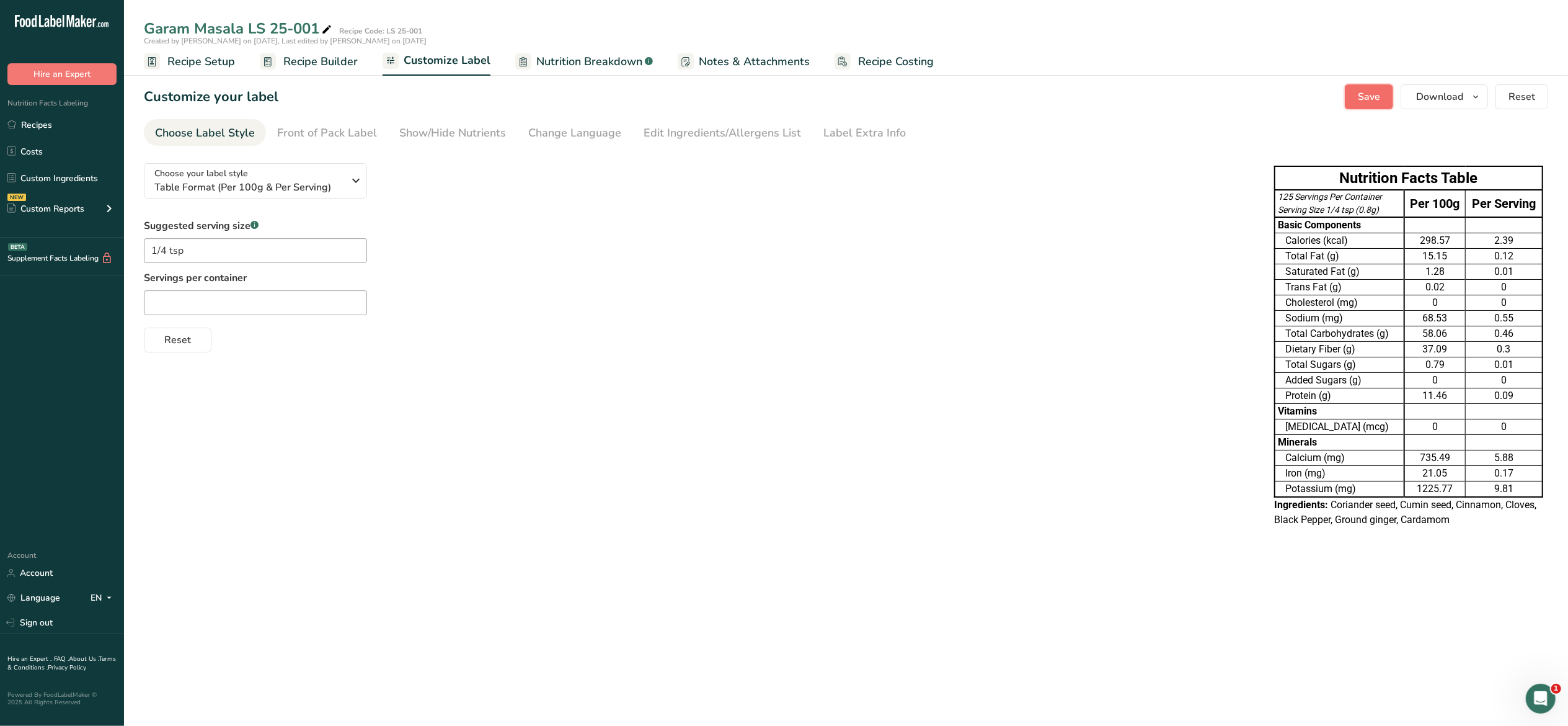
click at [1368, 94] on span "Save" at bounding box center [1369, 97] width 23 height 15
click at [1479, 105] on button "Download" at bounding box center [1445, 97] width 88 height 25
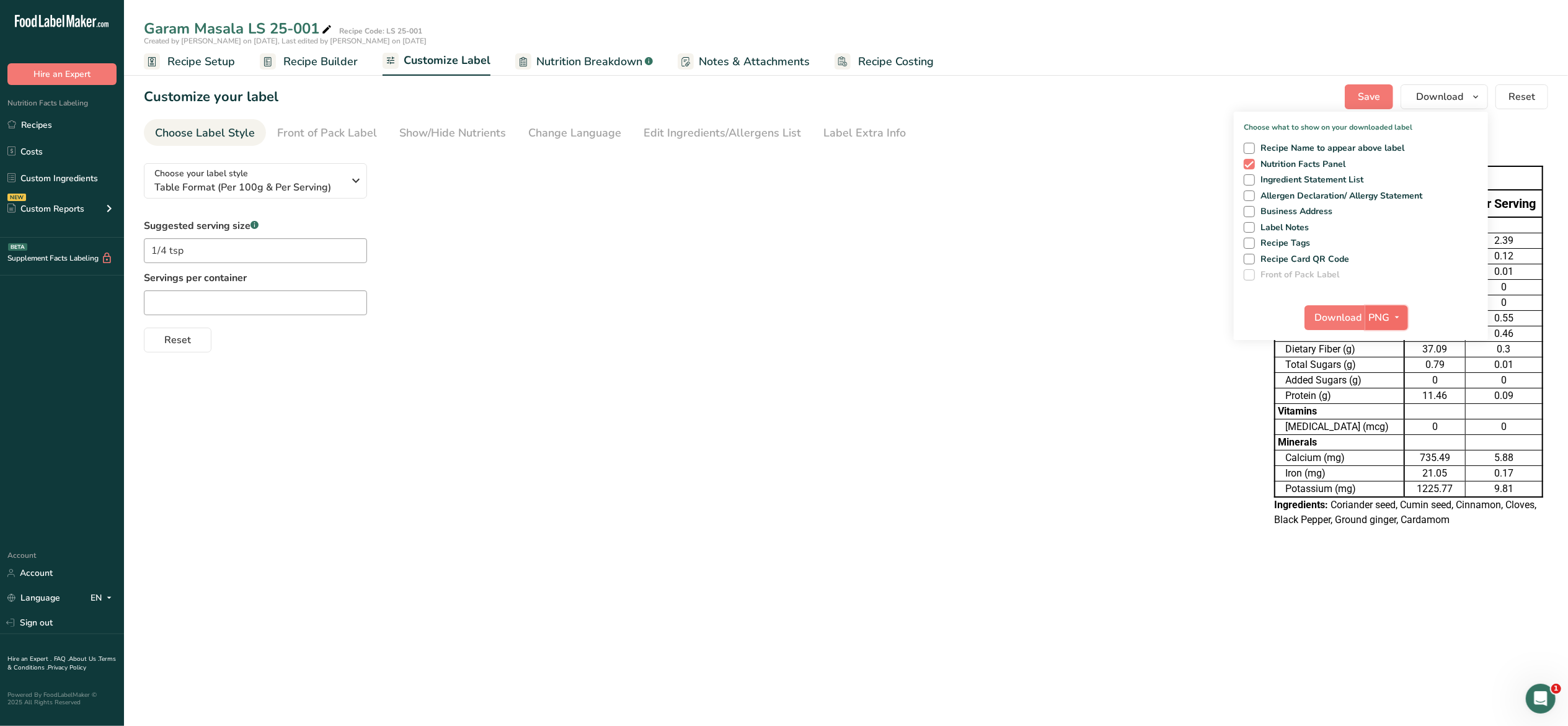
click at [1399, 312] on icon "button" at bounding box center [1398, 317] width 10 height 16
click at [1397, 403] on link "PDF" at bounding box center [1389, 404] width 40 height 21
click at [1318, 309] on button "Download" at bounding box center [1335, 318] width 61 height 25
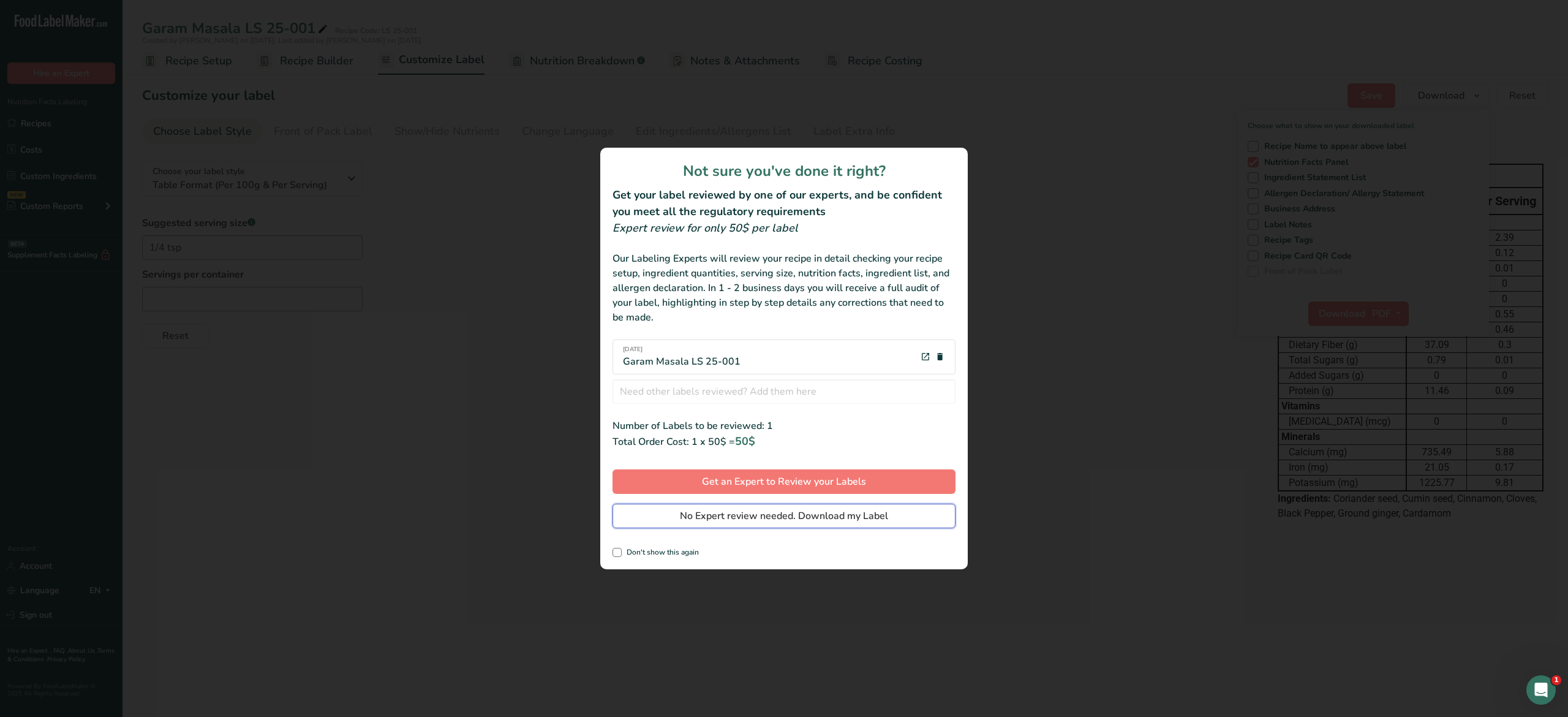
click at [814, 522] on span "No Expert review needed. Download my Label" at bounding box center [784, 516] width 208 height 15
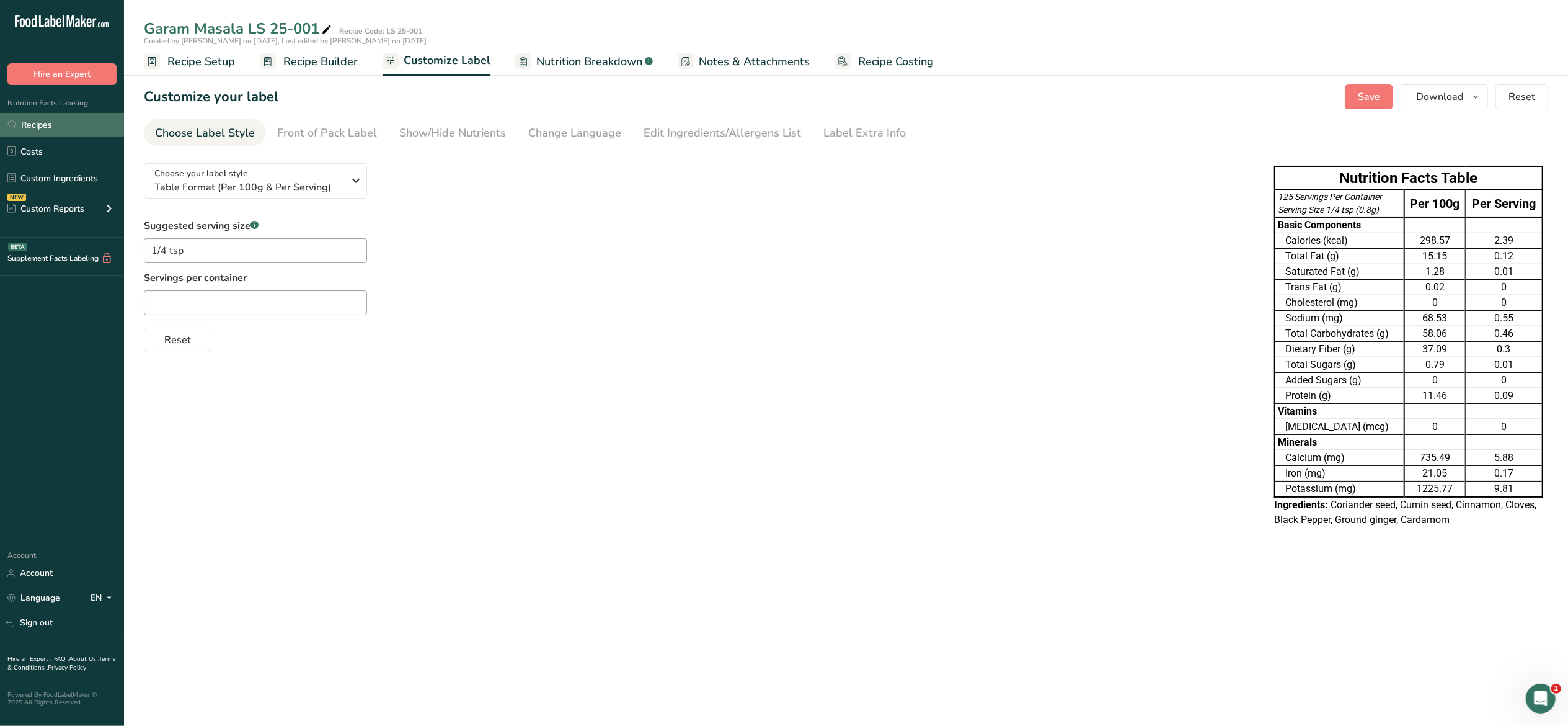
click at [45, 127] on link "Recipes" at bounding box center [62, 125] width 124 height 23
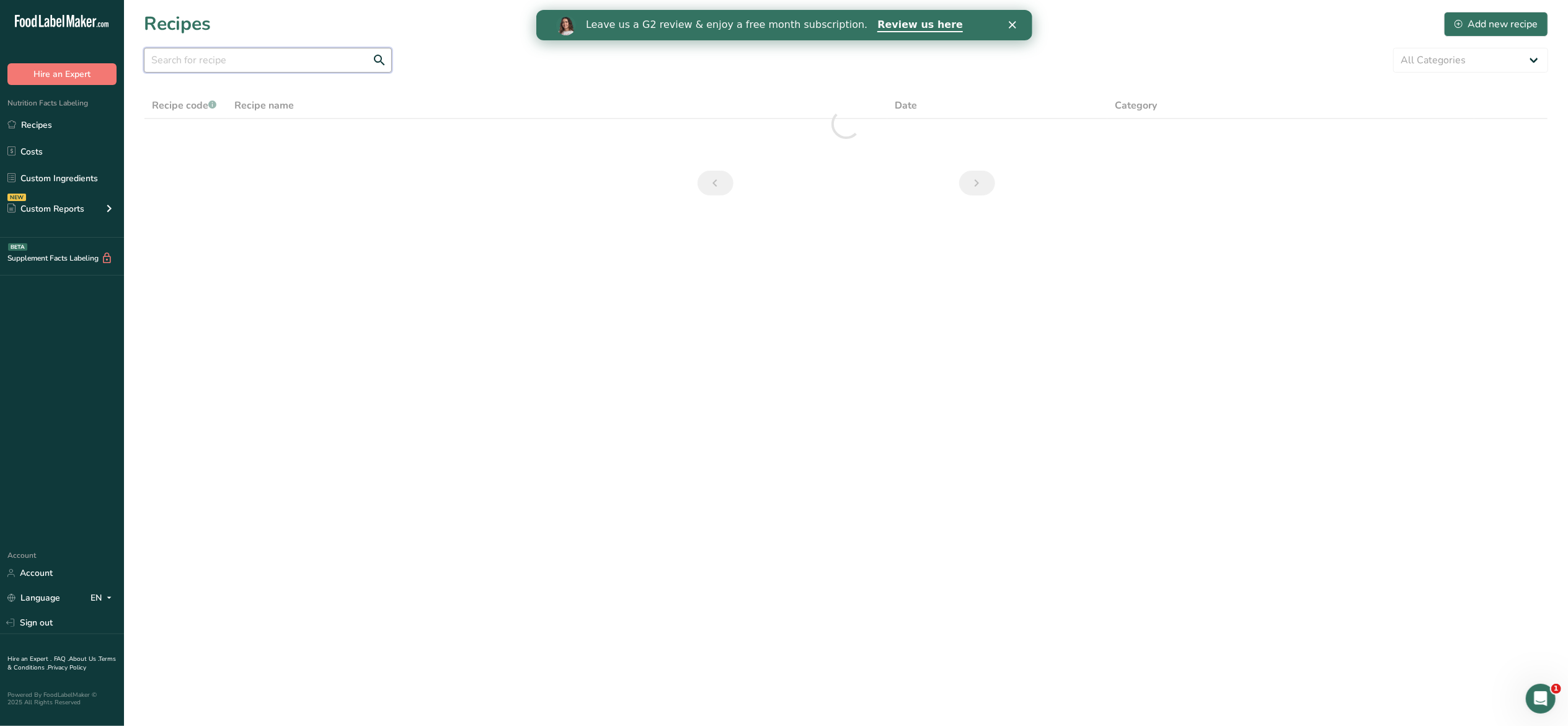
click at [257, 56] on input "text" at bounding box center [268, 60] width 248 height 25
type input "sriracha"
click at [260, 141] on link "Sriracha Blend # LS 23-079" at bounding box center [557, 137] width 646 height 26
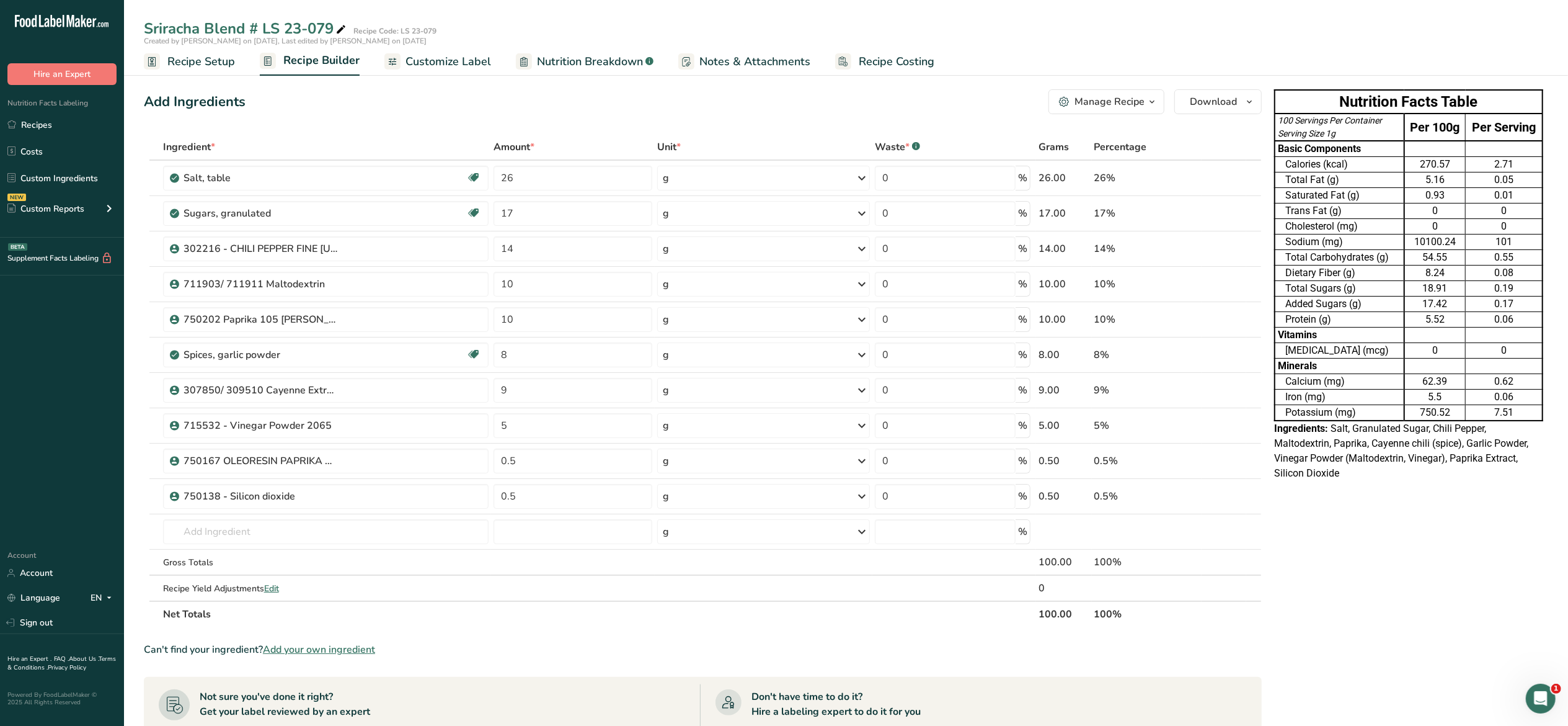
click at [423, 66] on span "Customize Label" at bounding box center [448, 62] width 86 height 16
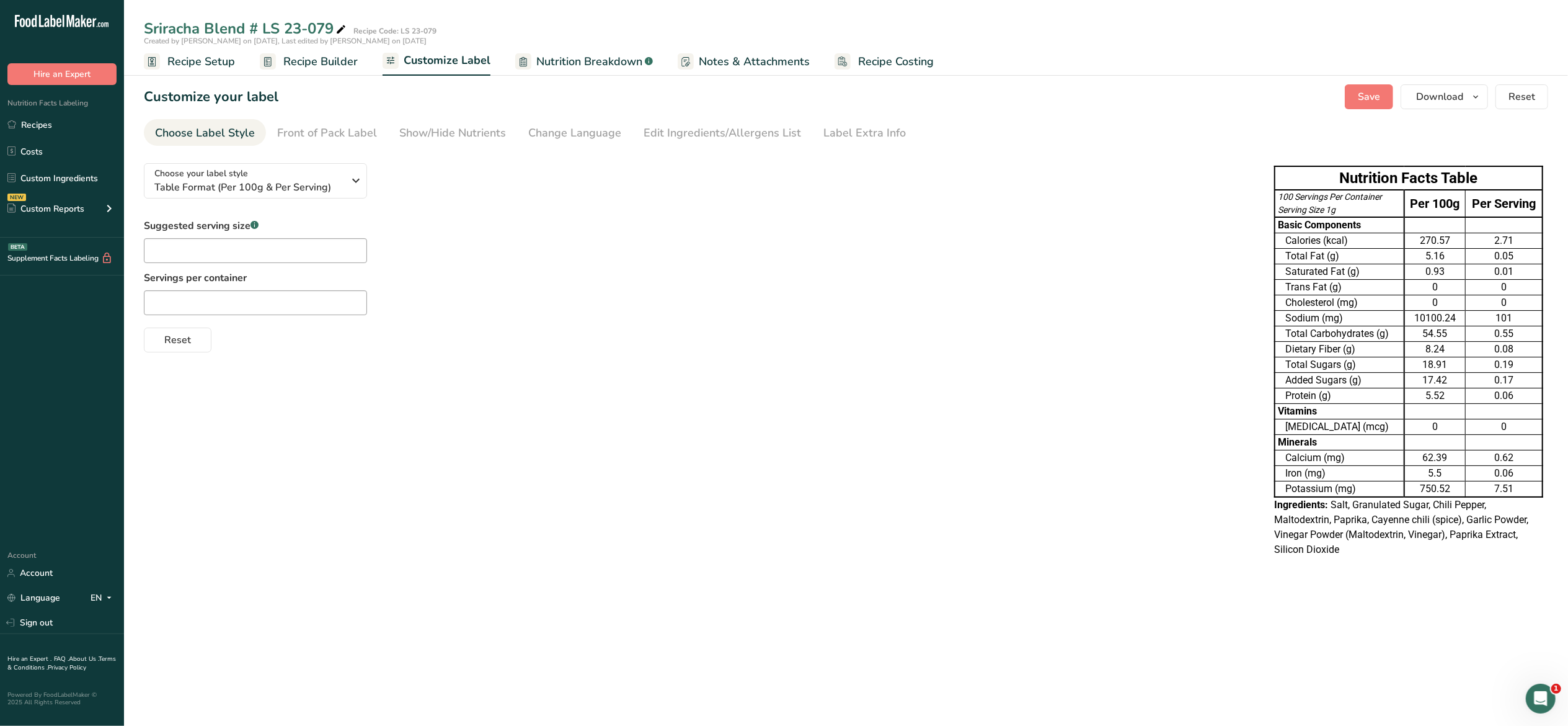
click at [995, 246] on div "Suggested serving size .a-a{fill:#347362;}.b-a{fill:#fff;} Servings per contain…" at bounding box center [696, 286] width 1106 height 134
click at [1475, 99] on icon "button" at bounding box center [1476, 97] width 10 height 16
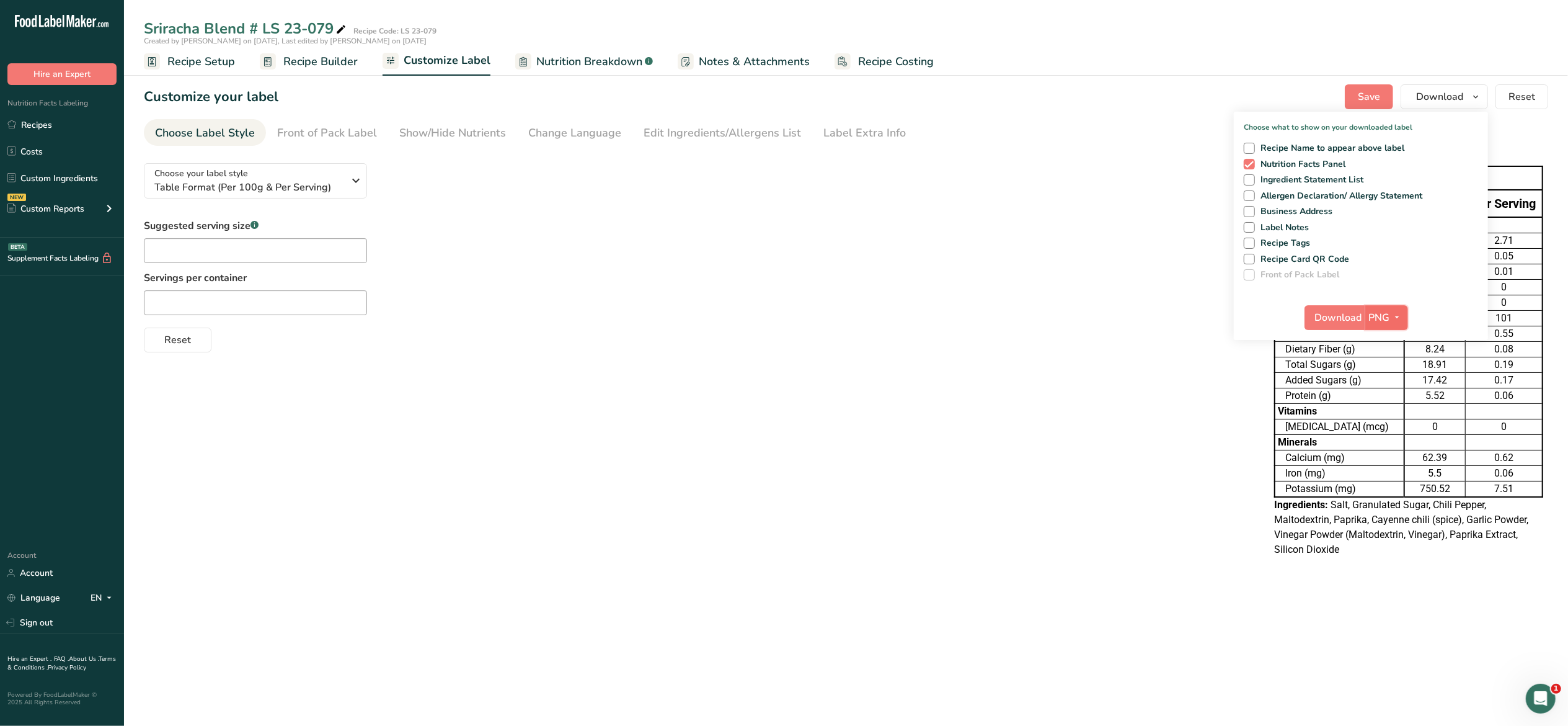
click at [1400, 319] on icon "button" at bounding box center [1398, 317] width 10 height 16
click at [1398, 403] on link "PDF" at bounding box center [1389, 404] width 40 height 21
click at [1326, 318] on span "Download" at bounding box center [1339, 318] width 47 height 15
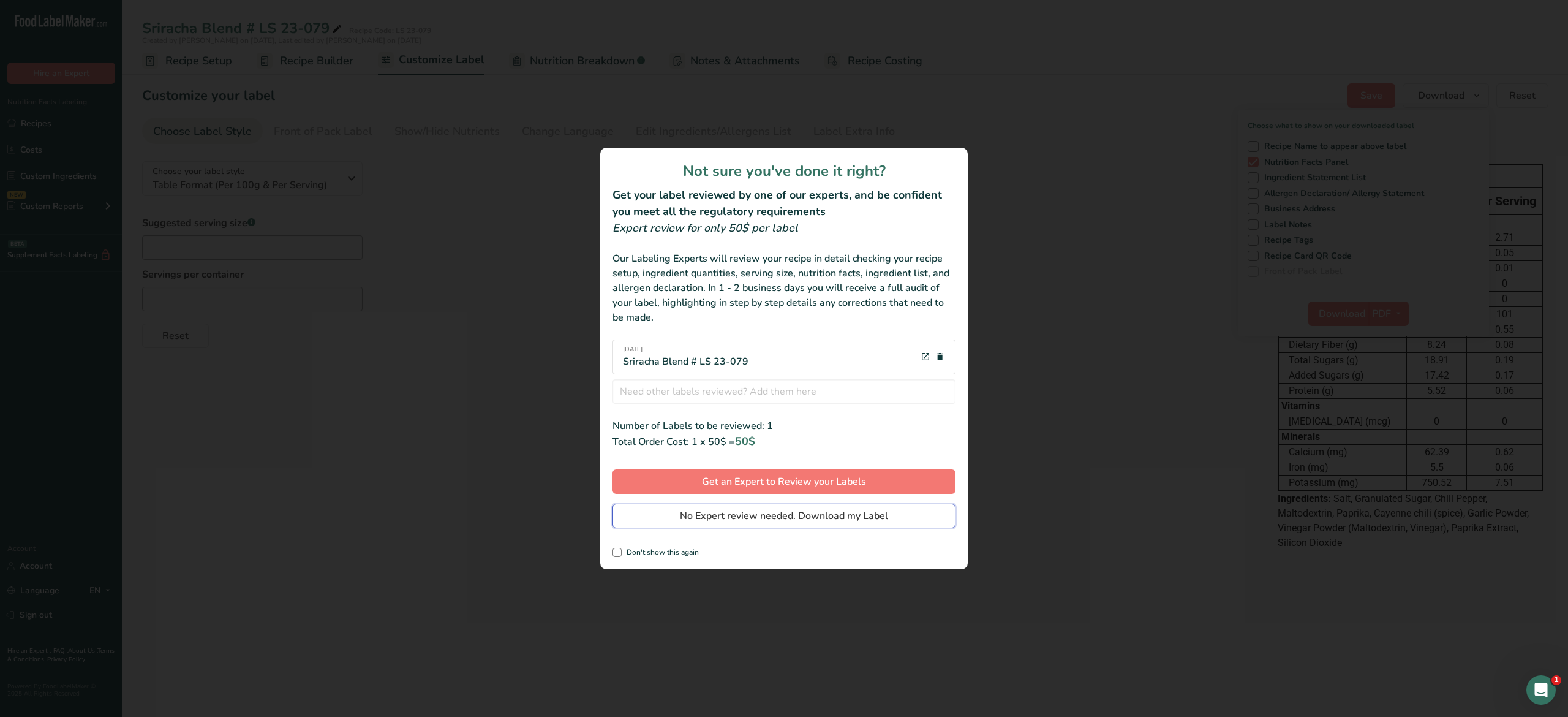
click at [915, 510] on button "No Expert review needed. Download my Label" at bounding box center [784, 515] width 343 height 24
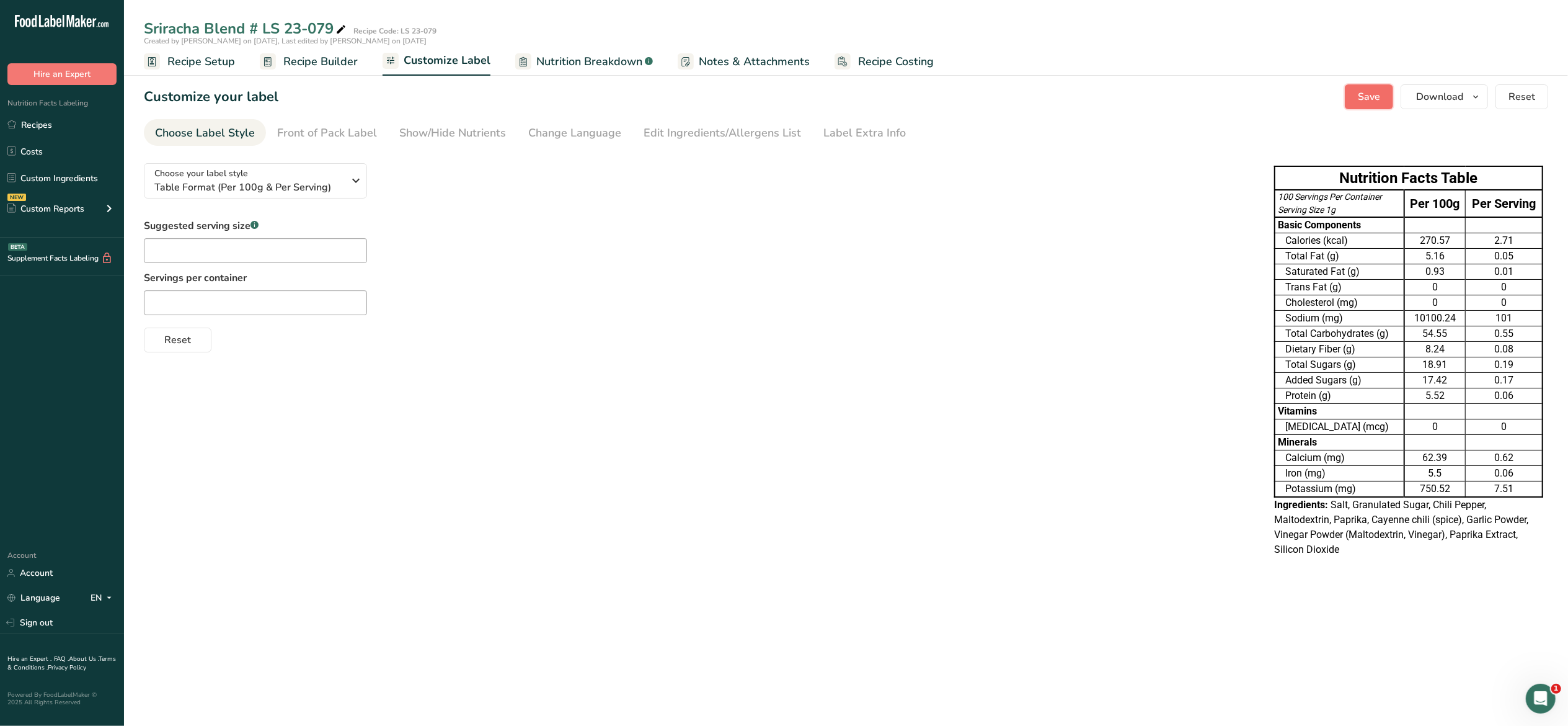
click at [1369, 89] on span "Save" at bounding box center [1369, 97] width 23 height 15
click at [46, 115] on link "Recipes" at bounding box center [62, 125] width 124 height 23
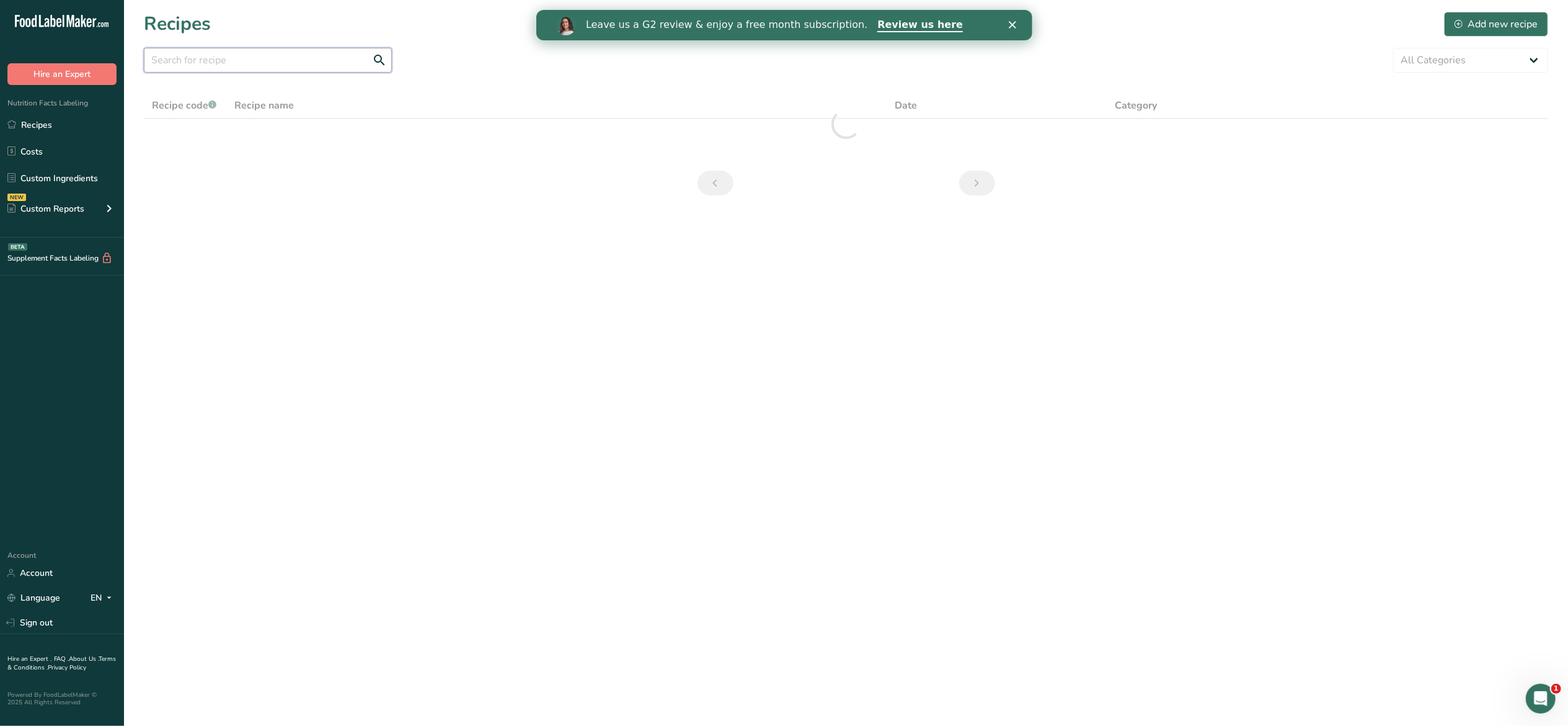
click at [168, 61] on input "text" at bounding box center [268, 60] width 248 height 25
type input "s"
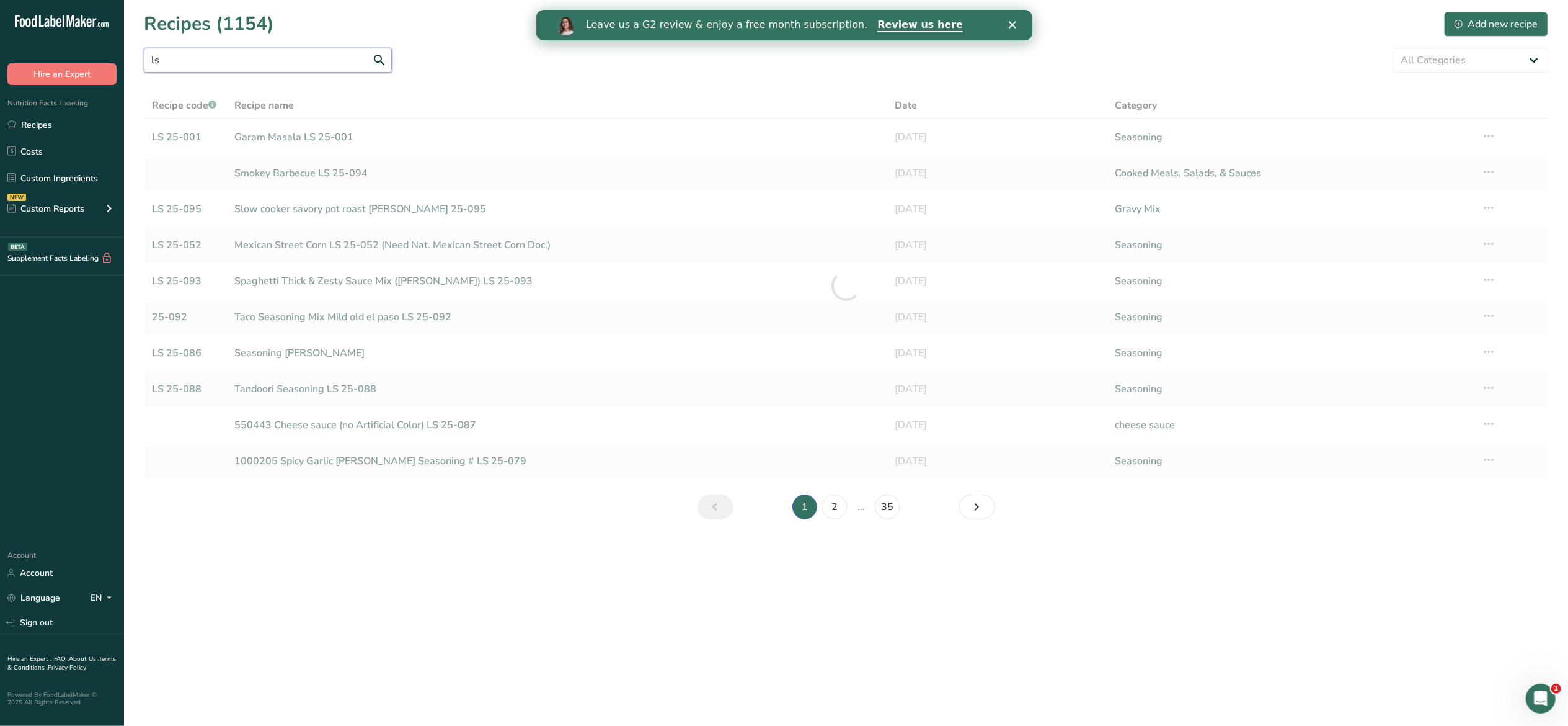
type input "l"
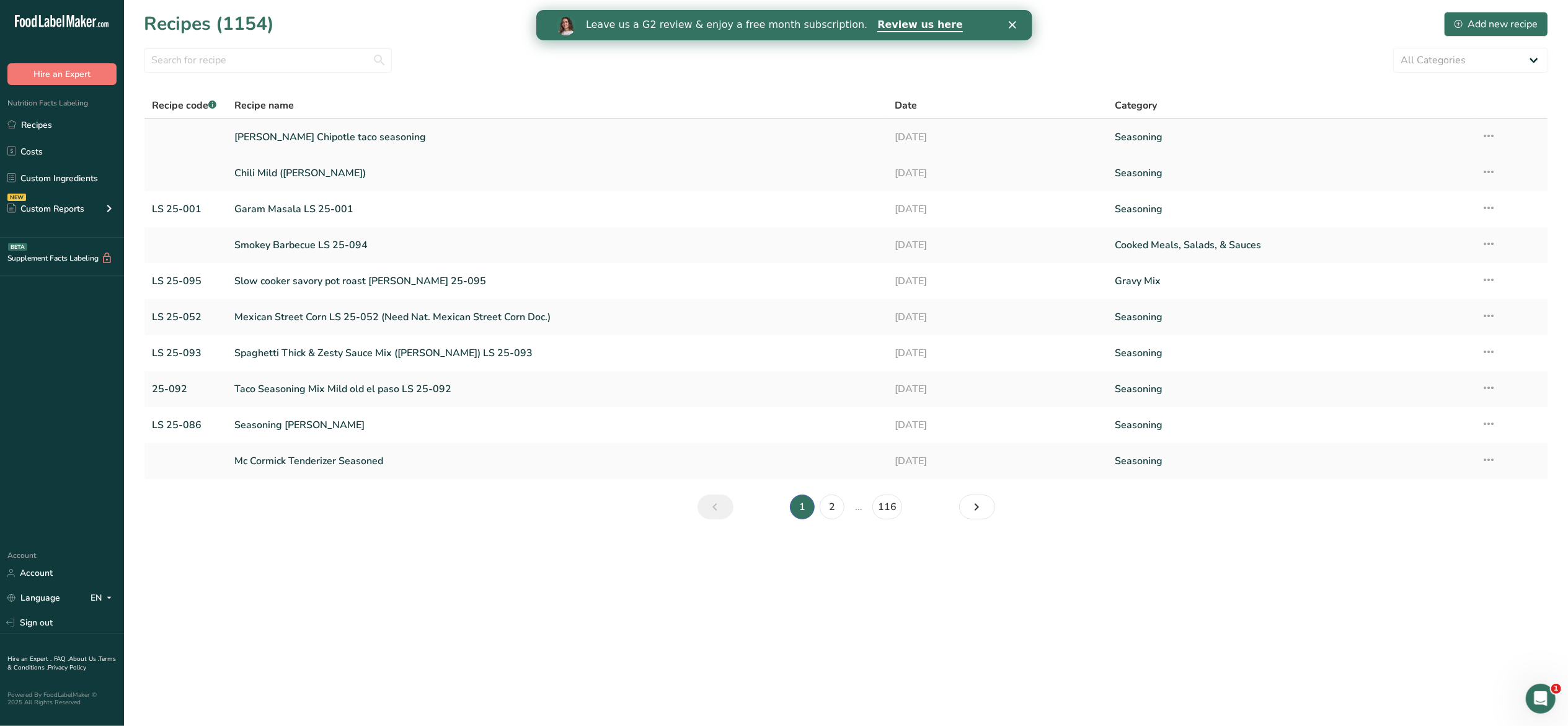
click at [276, 135] on link "[PERSON_NAME] Chipotle taco seasoning" at bounding box center [557, 137] width 646 height 26
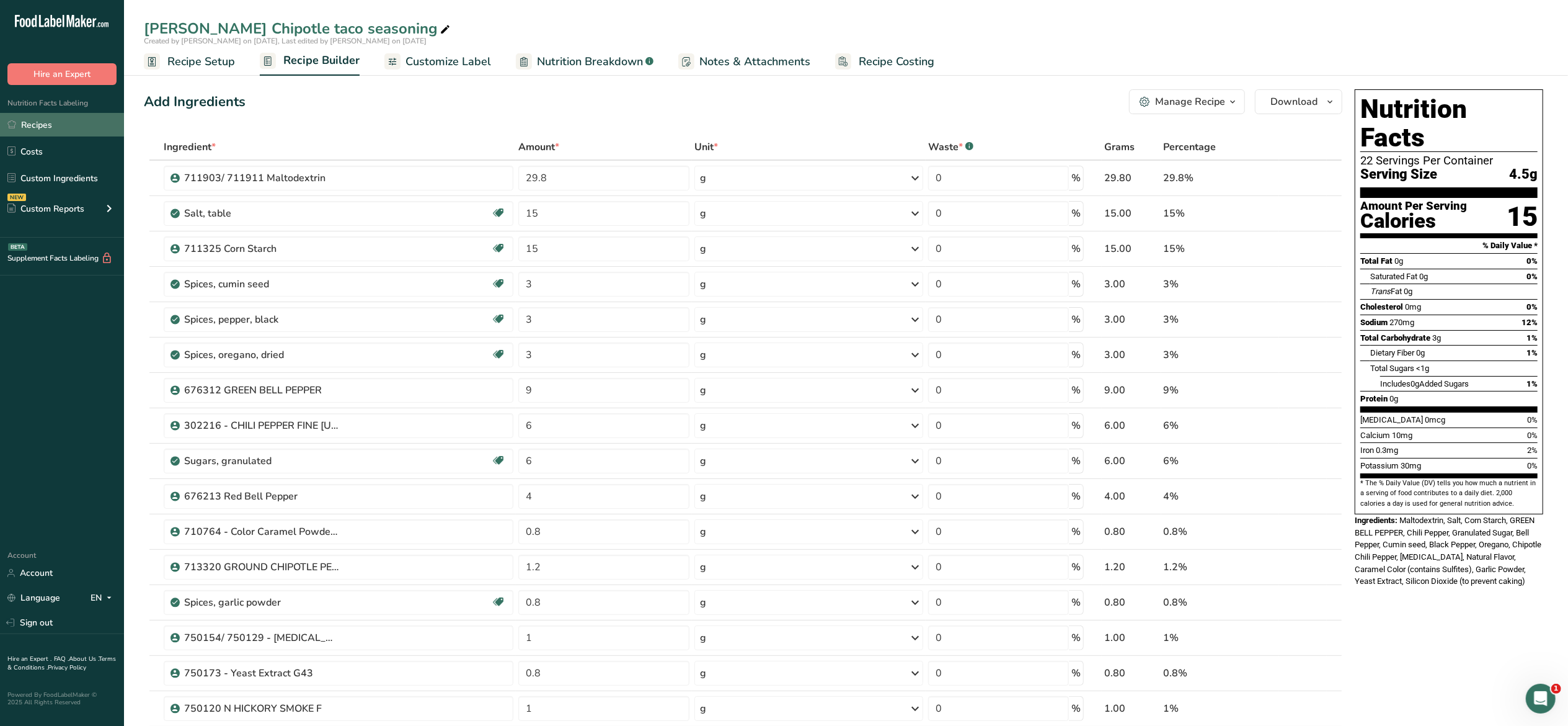
click at [31, 127] on link "Recipes" at bounding box center [62, 125] width 124 height 23
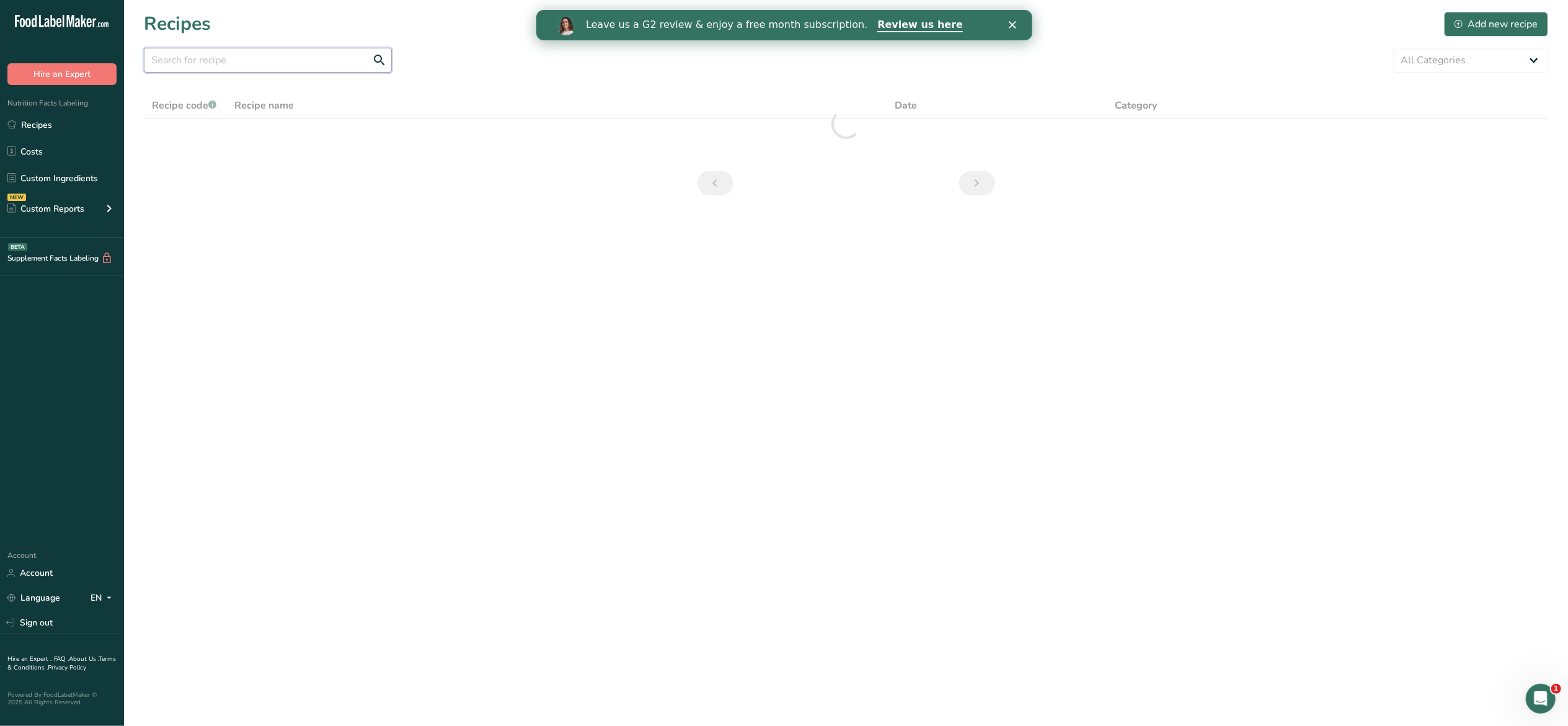
click at [171, 55] on input "text" at bounding box center [268, 60] width 248 height 25
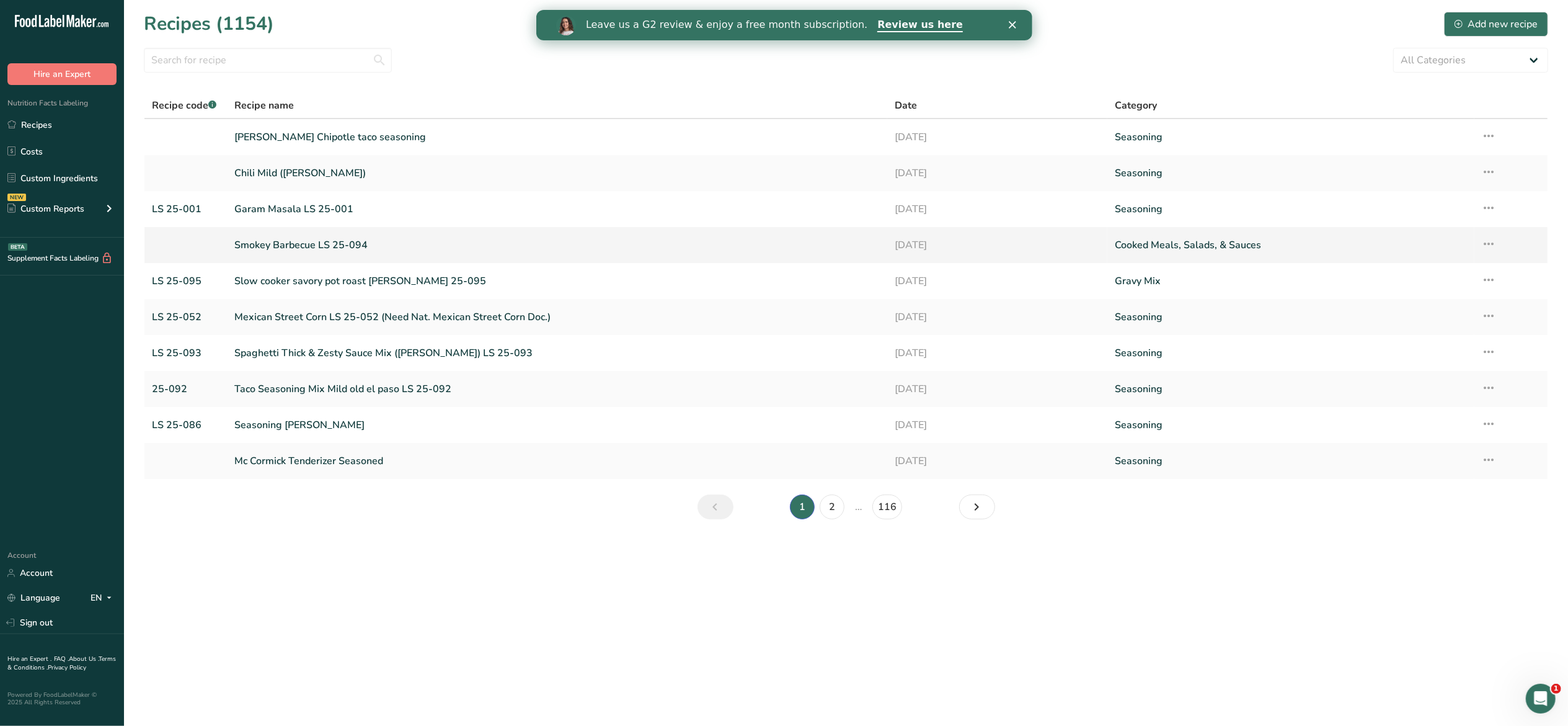
click at [257, 238] on link "Smokey Barbecue LS 25-094" at bounding box center [557, 245] width 646 height 26
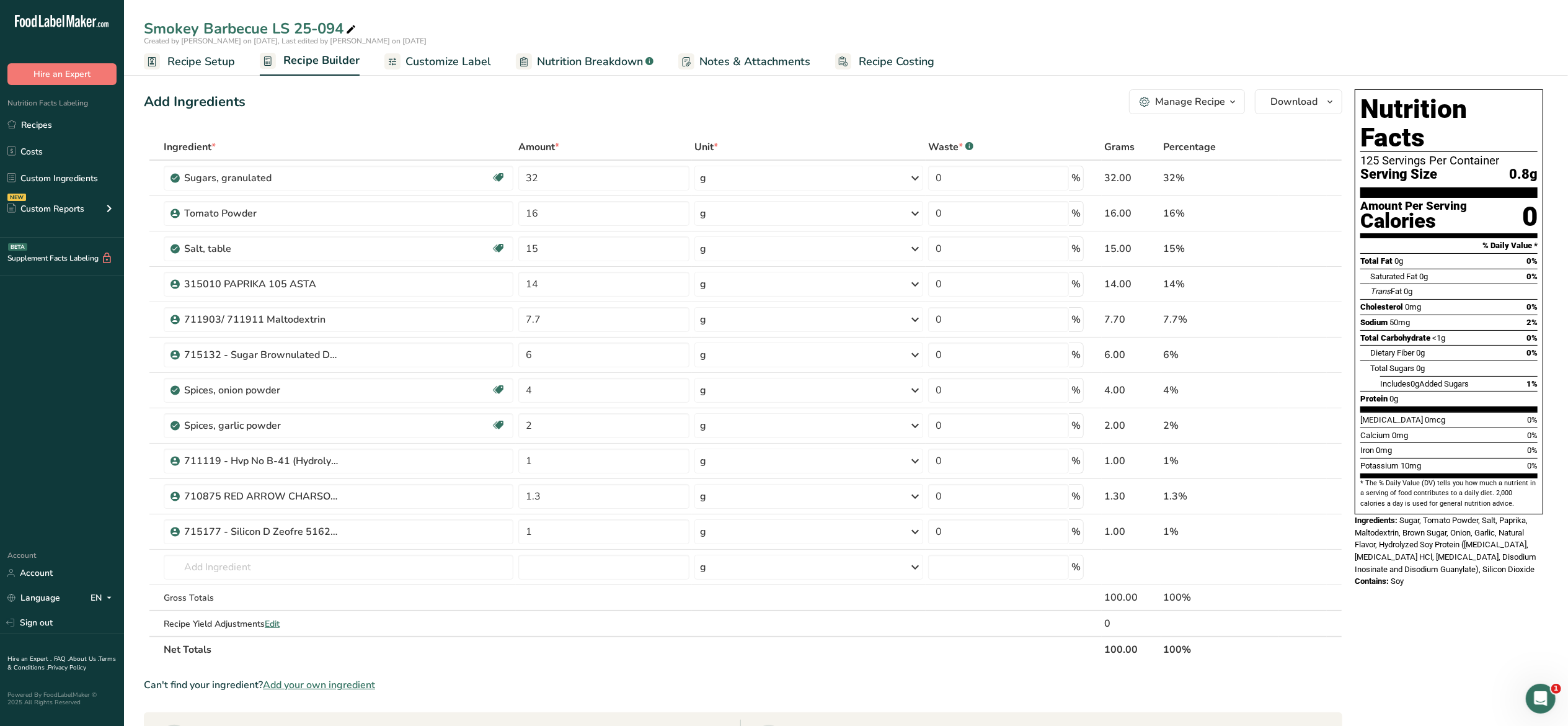
click at [188, 29] on div "Smokey Barbecue LS 25-094" at bounding box center [251, 28] width 214 height 23
click at [187, 29] on input "Smokey Barbecue LS 25-094" at bounding box center [846, 28] width 1404 height 23
type input "Smoky Barbecue LS 25-094"
click at [538, 110] on div "Add Ingredients Manage Recipe Delete Recipe Duplicate Recipe Scale Recipe Save …" at bounding box center [743, 101] width 1199 height 25
click at [205, 49] on link "Recipe Setup" at bounding box center [189, 62] width 91 height 28
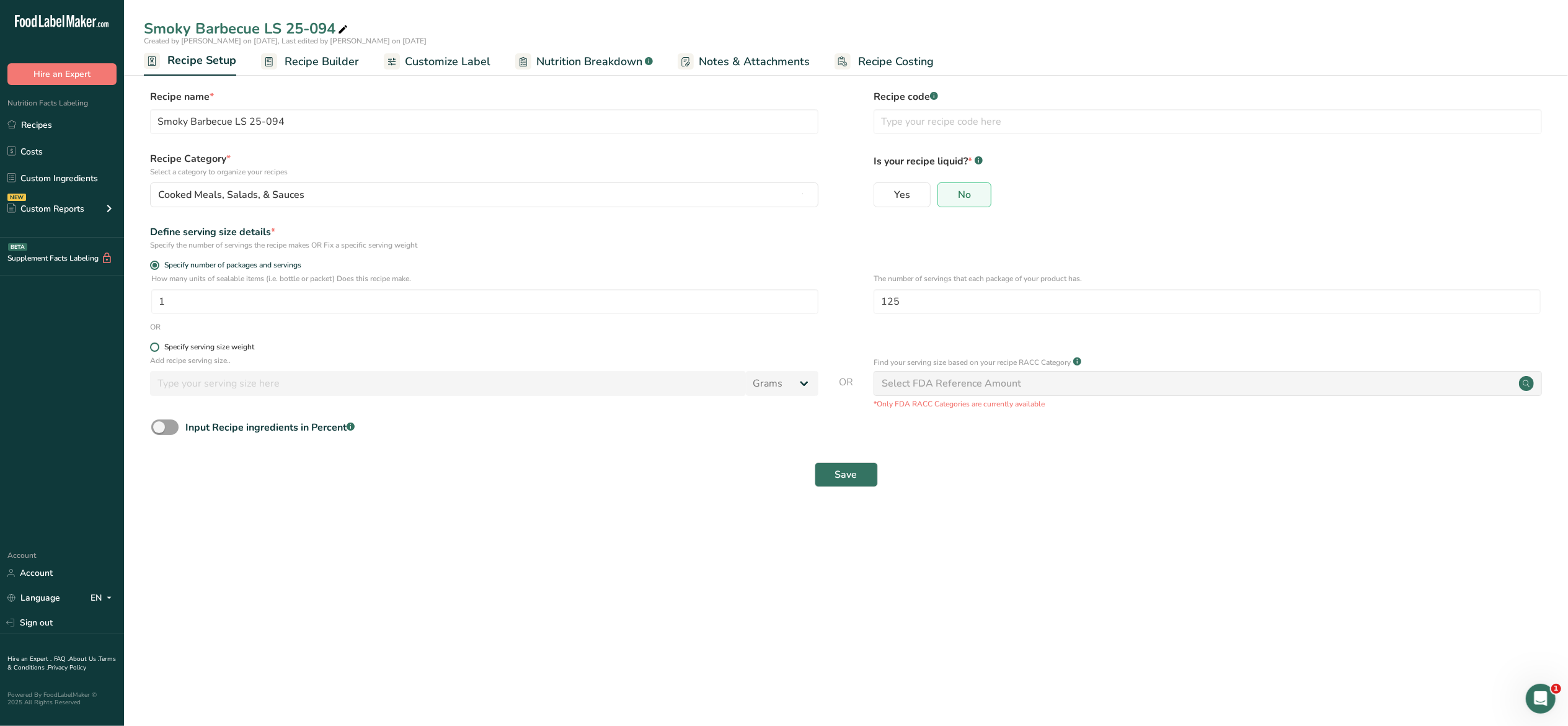
click at [154, 347] on span at bounding box center [155, 347] width 10 height 10
click at [154, 347] on input "Specify serving size weight" at bounding box center [154, 347] width 8 height 8
radio input "true"
radio input "false"
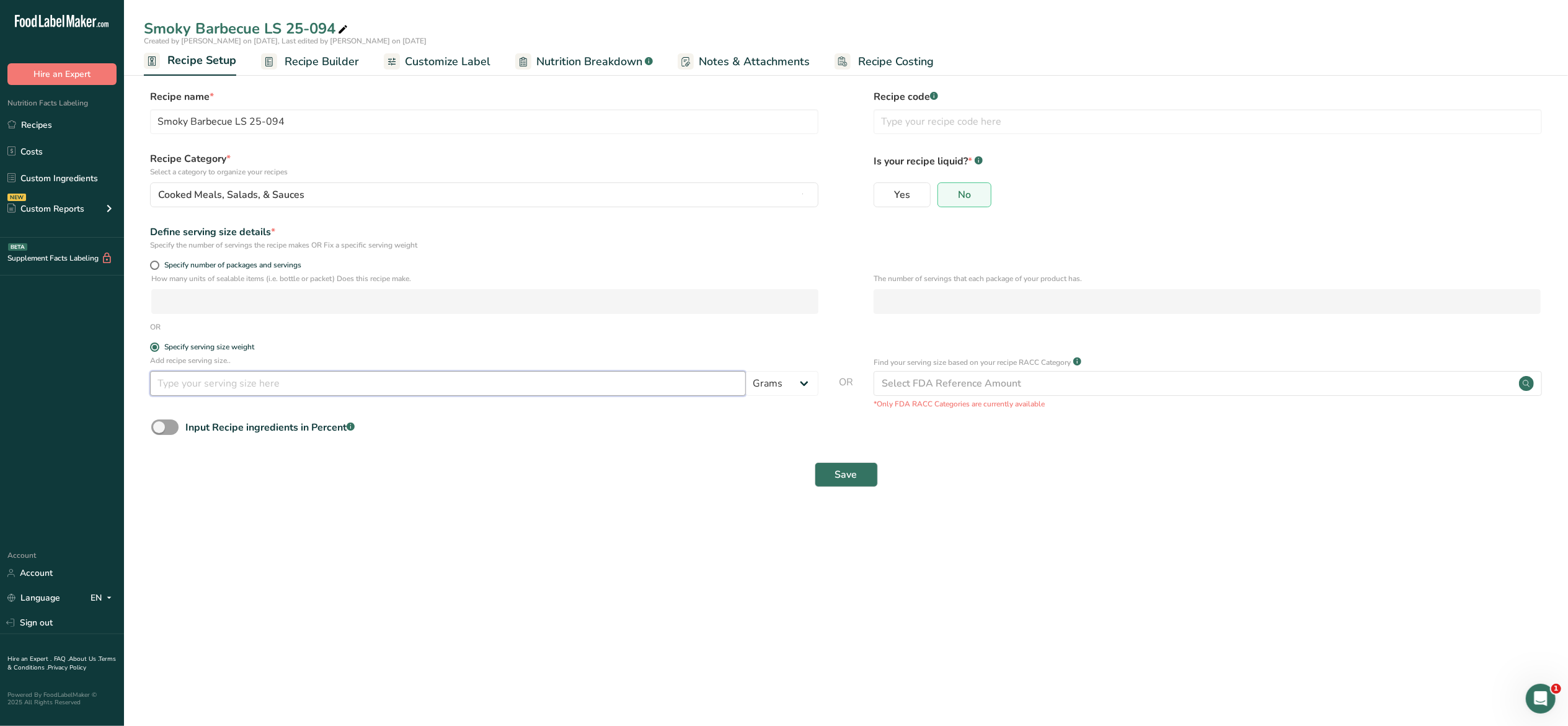
click at [546, 381] on input "number" at bounding box center [448, 384] width 596 height 25
type input "1.3"
click at [815, 462] on button "Save" at bounding box center [846, 475] width 63 height 25
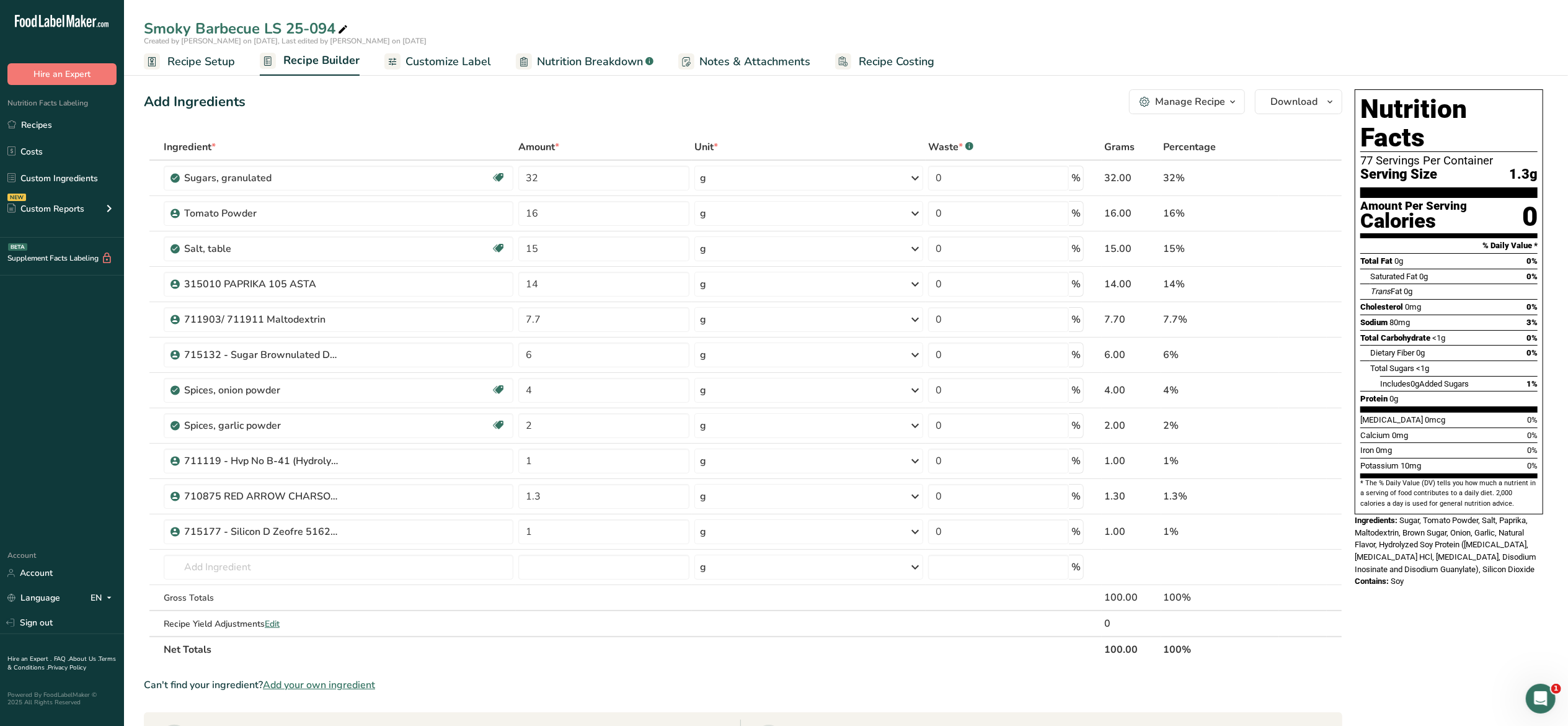
click at [447, 63] on span "Customize Label" at bounding box center [448, 62] width 86 height 16
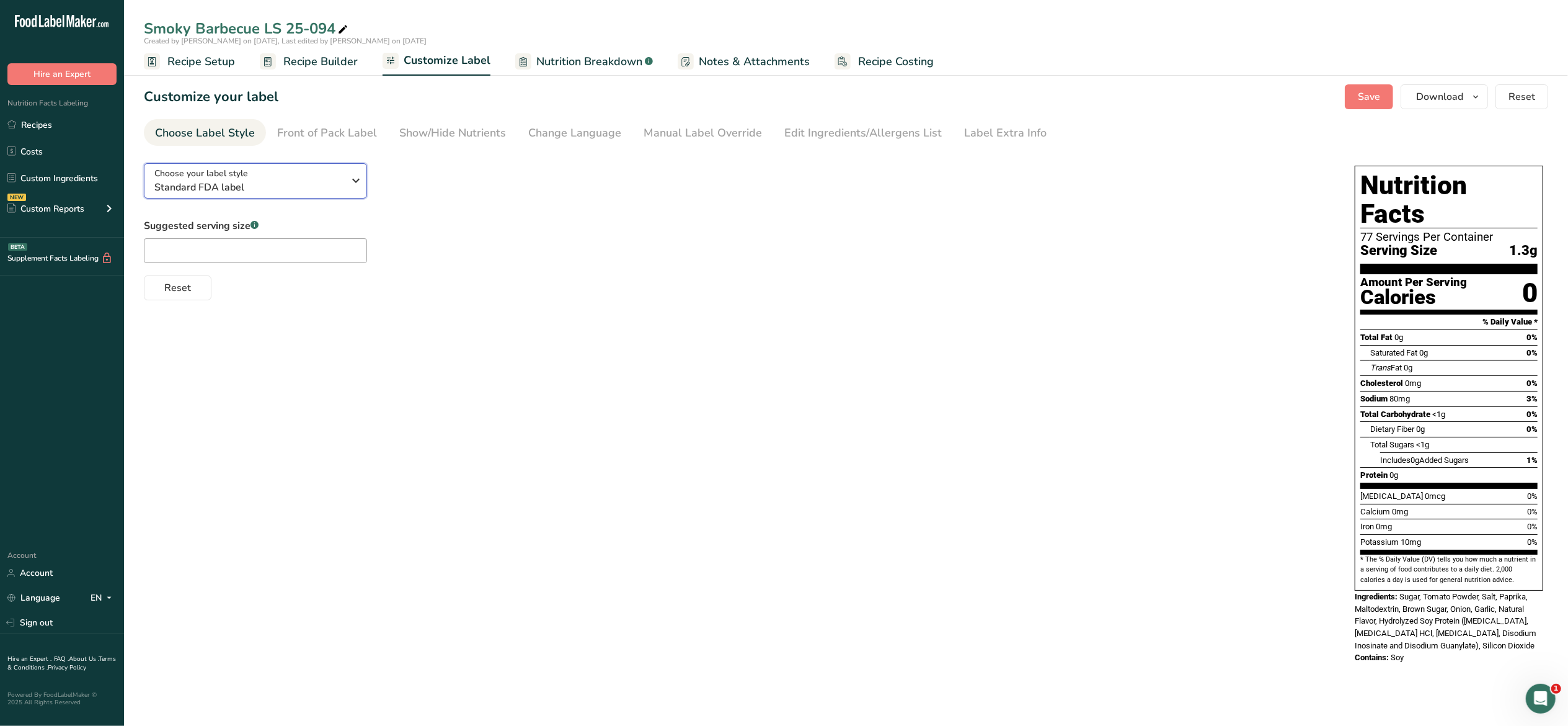
click at [353, 179] on icon "button" at bounding box center [356, 180] width 15 height 23
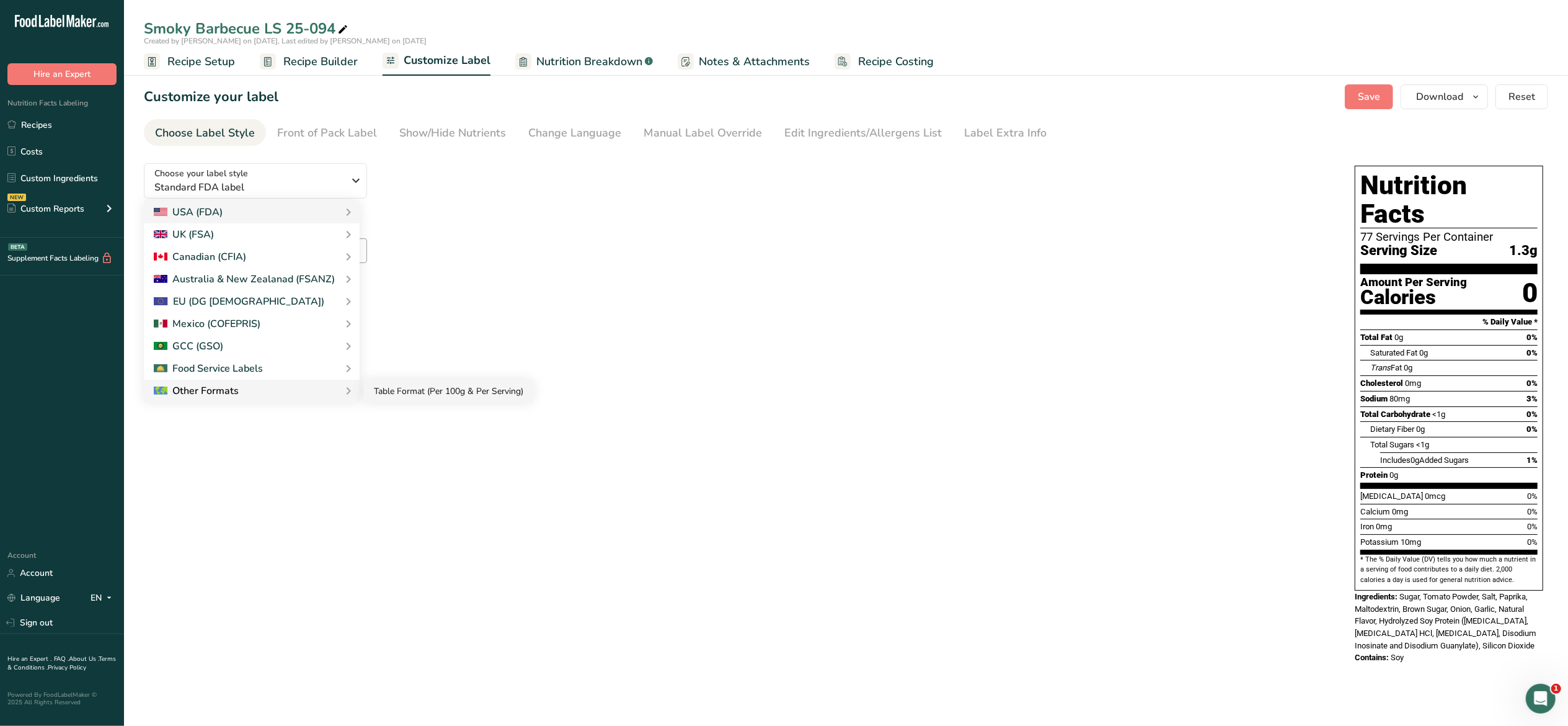
click at [392, 385] on link "Table Format (Per 100g & Per Serving)" at bounding box center [448, 391] width 169 height 23
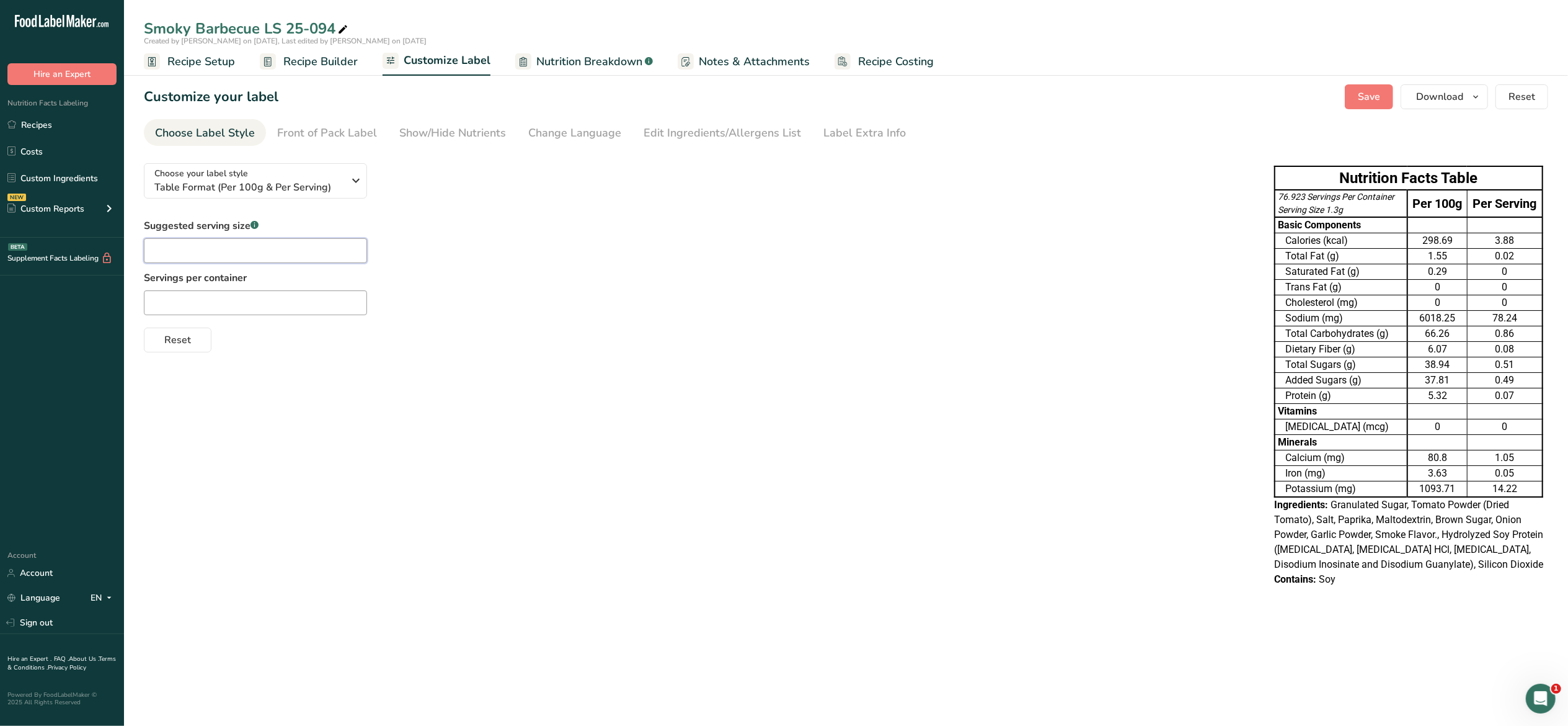
click at [353, 260] on input "text" at bounding box center [255, 251] width 223 height 25
type input "1/4 tsp"
click at [590, 277] on div "Suggested serving size .a-a{fill:#347362;}.b-a{fill:#fff;} 1/4 tsp Servings per…" at bounding box center [696, 286] width 1106 height 134
click at [1360, 86] on button "Save" at bounding box center [1369, 97] width 49 height 25
click at [1472, 103] on icon "button" at bounding box center [1476, 97] width 10 height 16
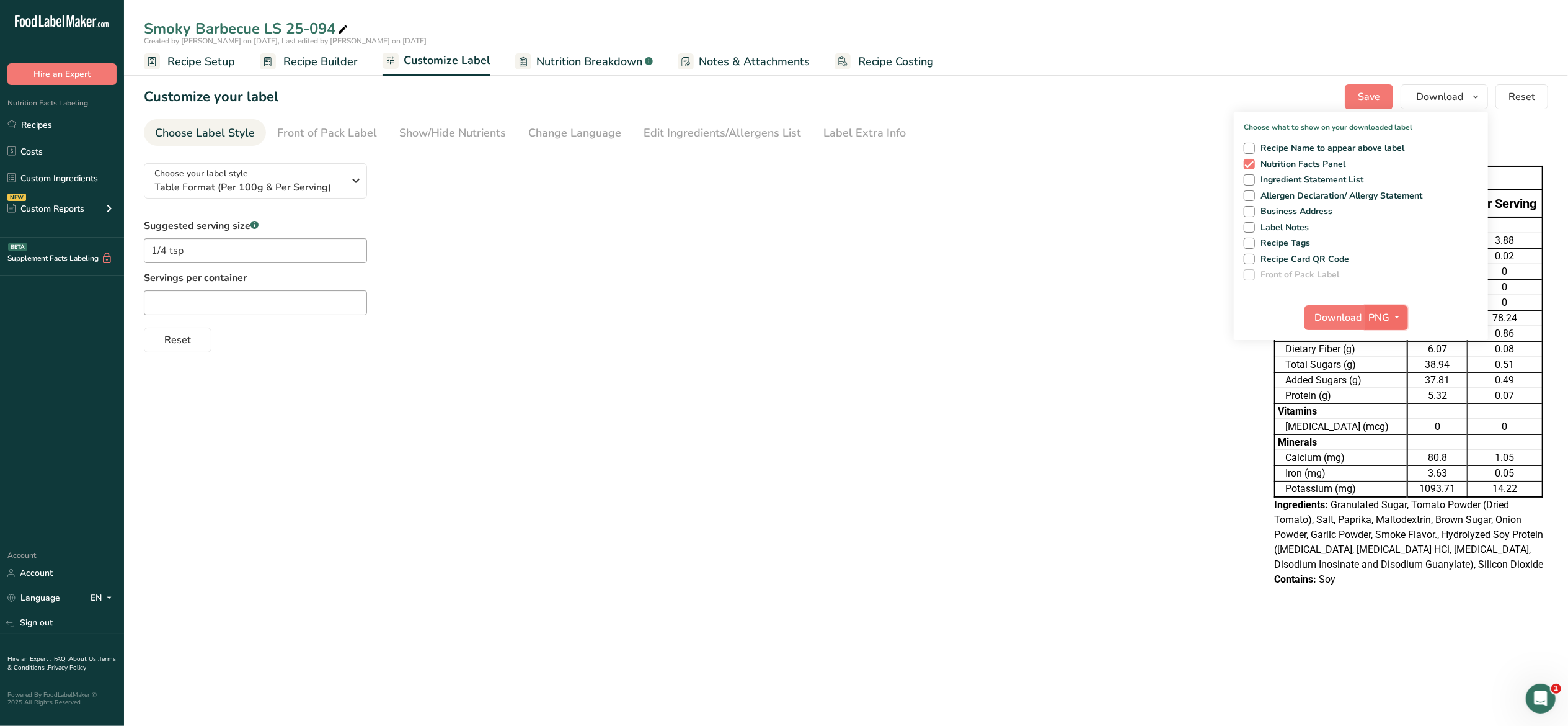
click at [1403, 320] on span "button" at bounding box center [1398, 318] width 15 height 15
click at [1394, 408] on link "PDF" at bounding box center [1389, 404] width 40 height 21
click at [1336, 317] on span "Download" at bounding box center [1339, 318] width 47 height 15
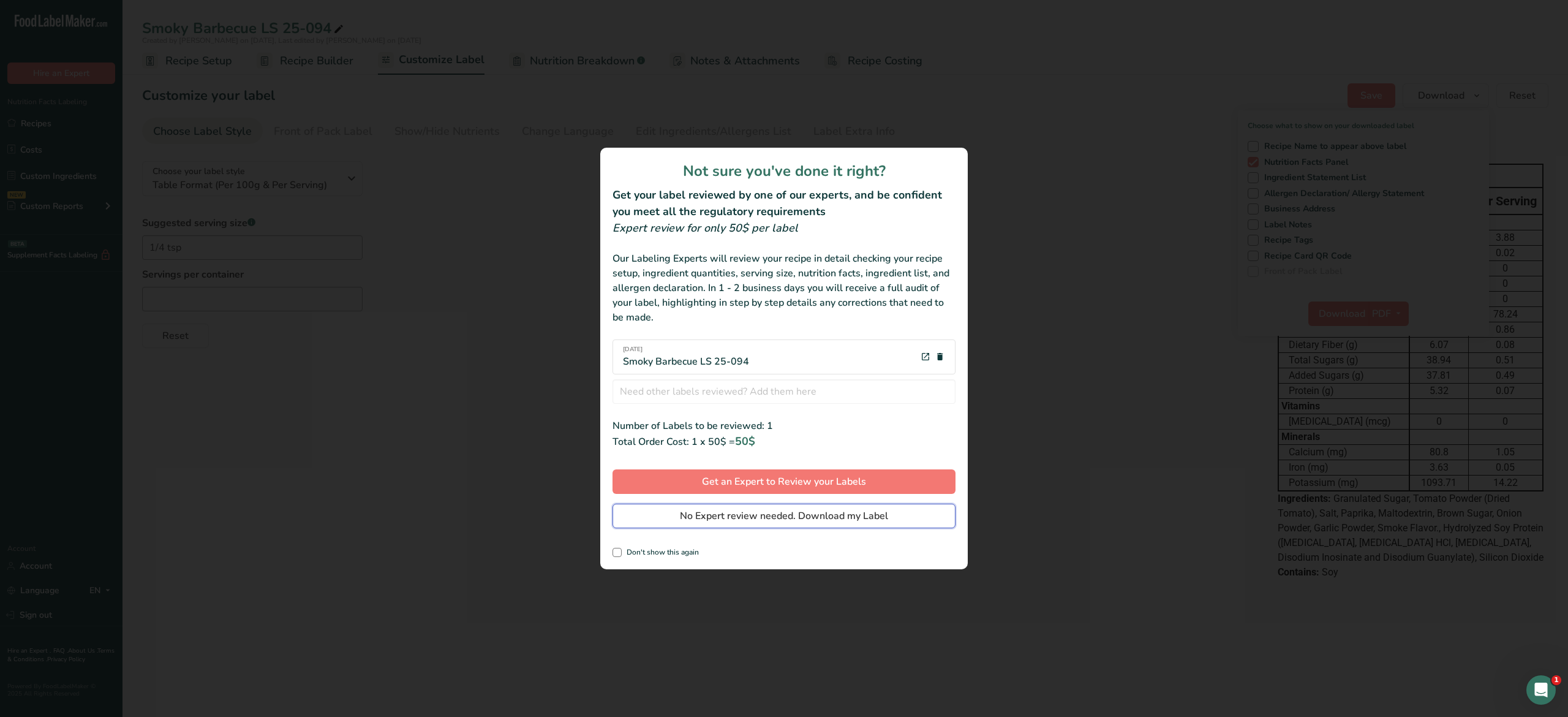
click at [885, 519] on span "No Expert review needed. Download my Label" at bounding box center [784, 516] width 208 height 15
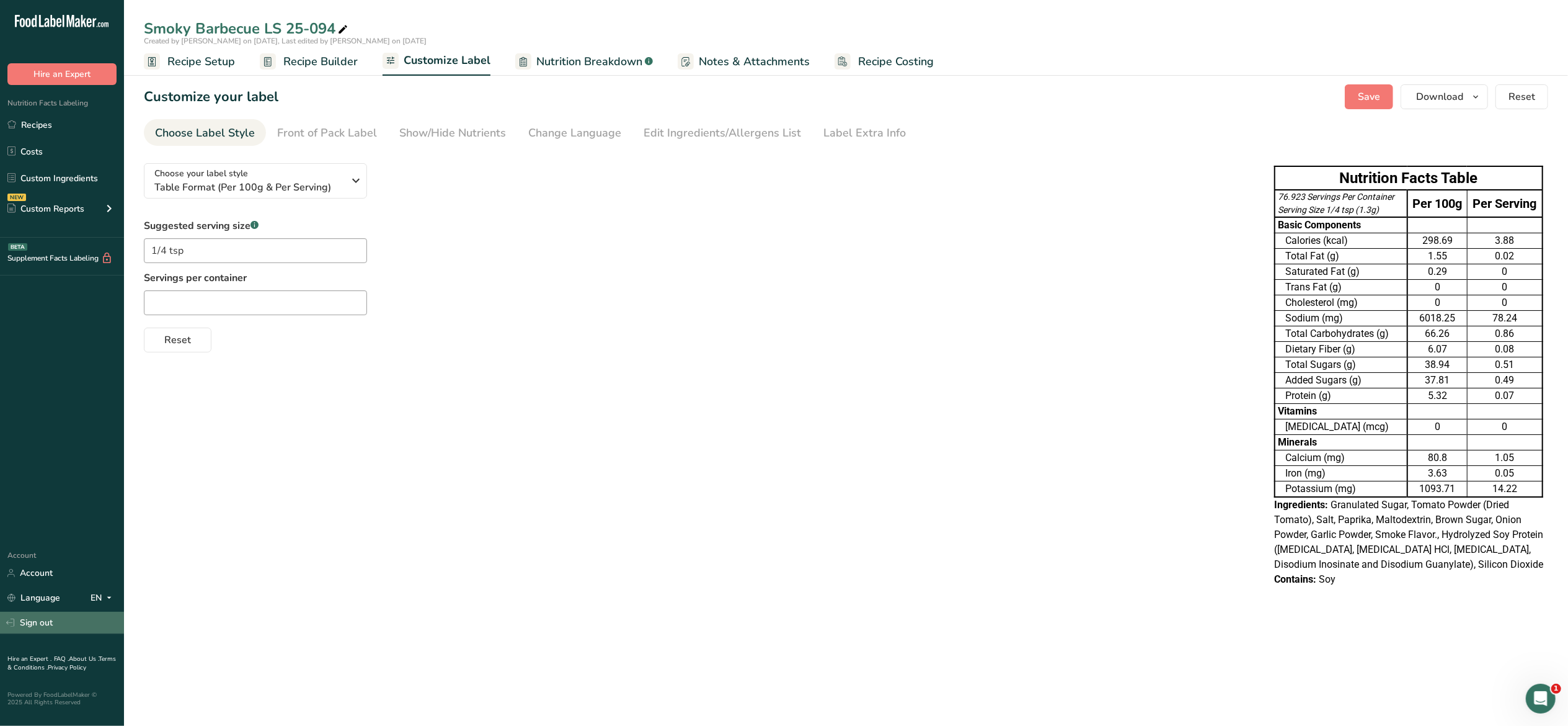
click at [29, 627] on link "Sign out" at bounding box center [62, 623] width 124 height 22
